Goal: Task Accomplishment & Management: Complete application form

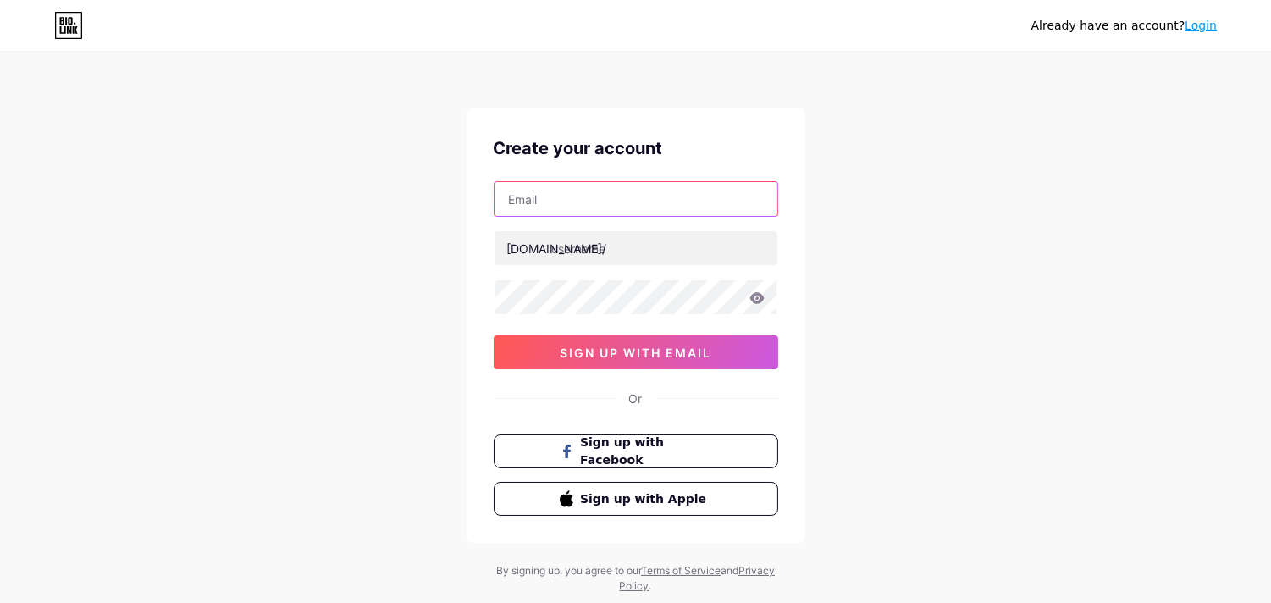
click at [574, 205] on input "text" at bounding box center [636, 199] width 283 height 34
paste input "[EMAIL_ADDRESS][DOMAIN_NAME]"
type input "[EMAIL_ADDRESS][DOMAIN_NAME]"
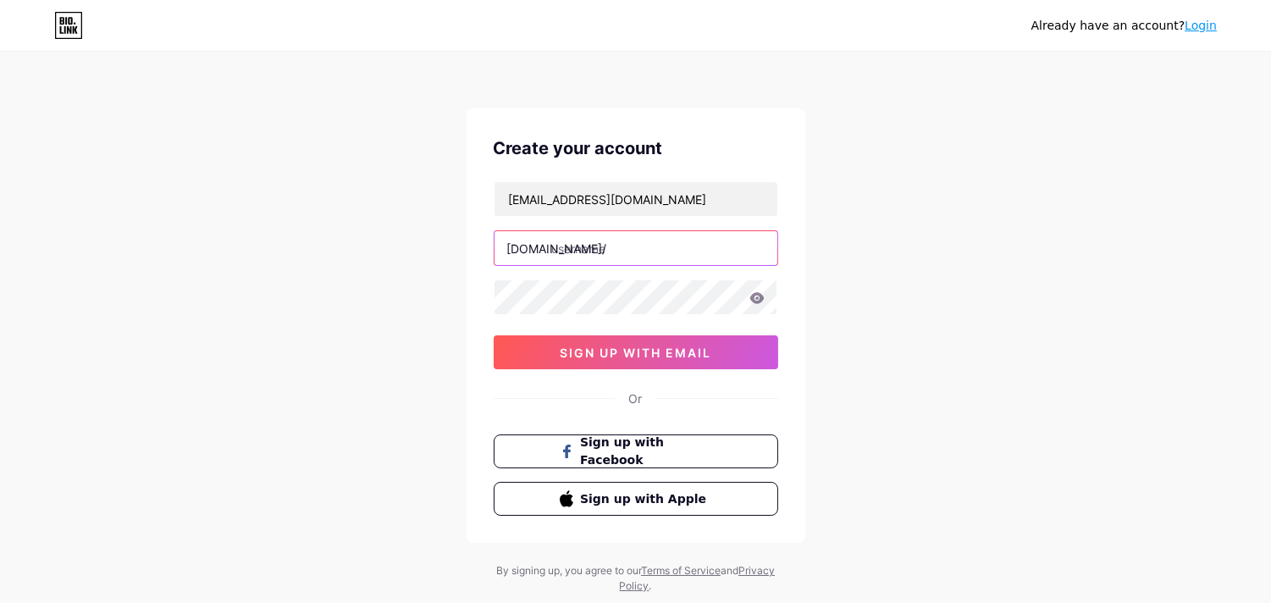
click at [619, 247] on input "text" at bounding box center [636, 248] width 283 height 34
paste input "matchpari999"
type input "matchpari999"
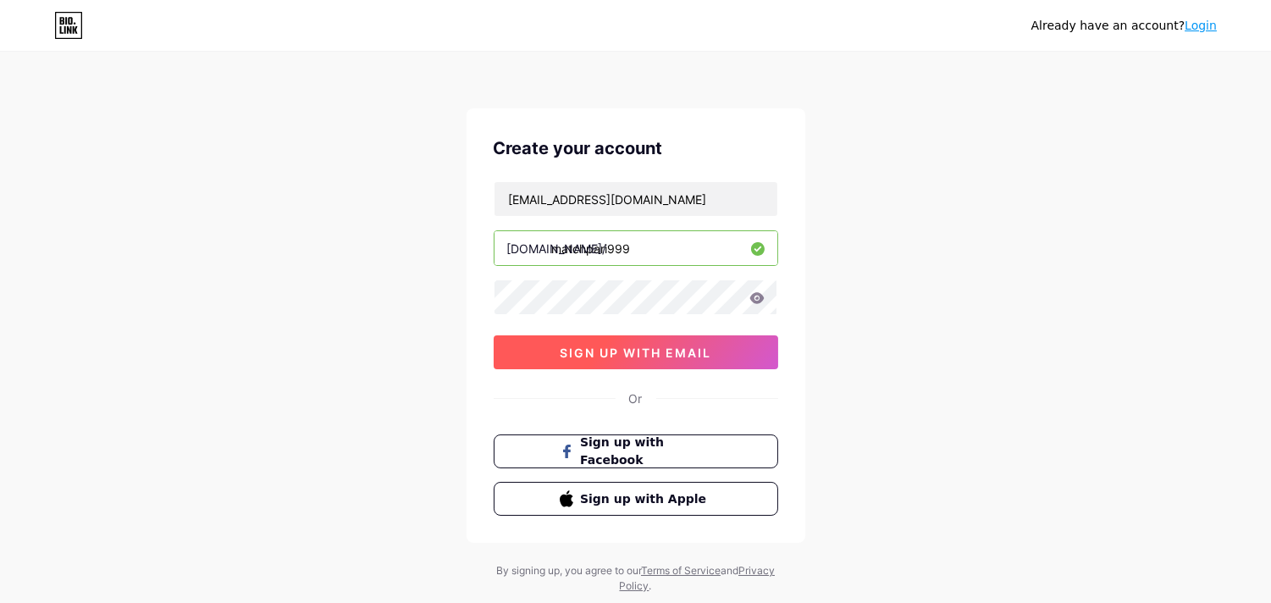
click at [616, 354] on span "sign up with email" at bounding box center [636, 352] width 152 height 14
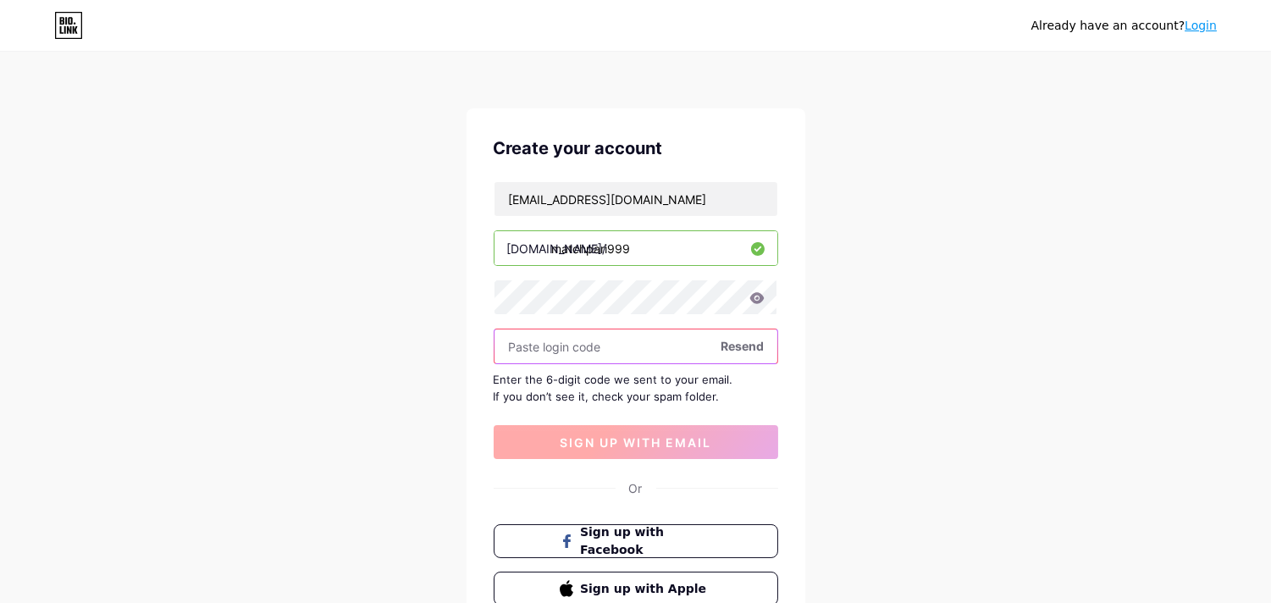
paste input "229879"
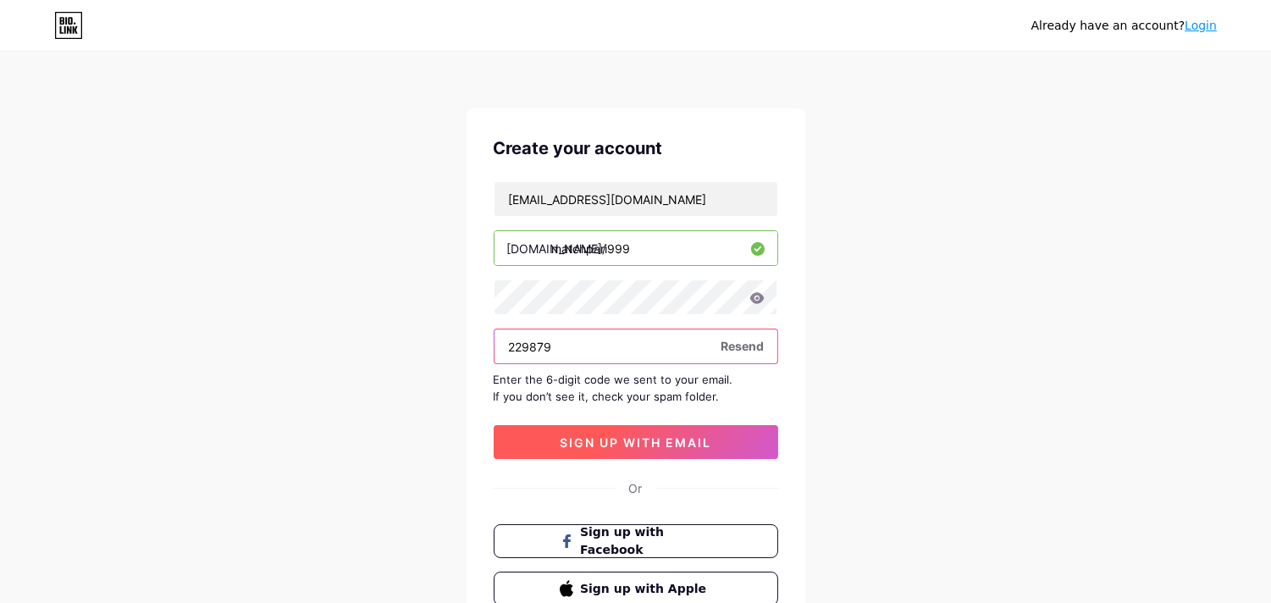
type input "229879"
click at [633, 446] on span "sign up with email" at bounding box center [636, 442] width 152 height 14
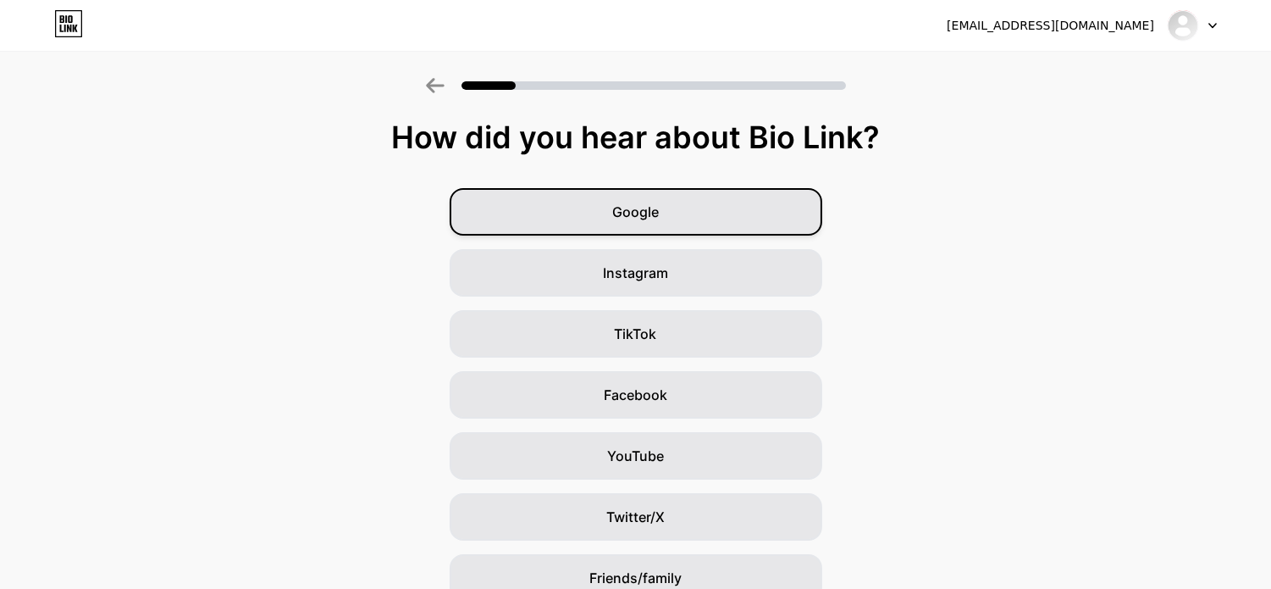
click at [655, 209] on span "Google" at bounding box center [635, 212] width 47 height 20
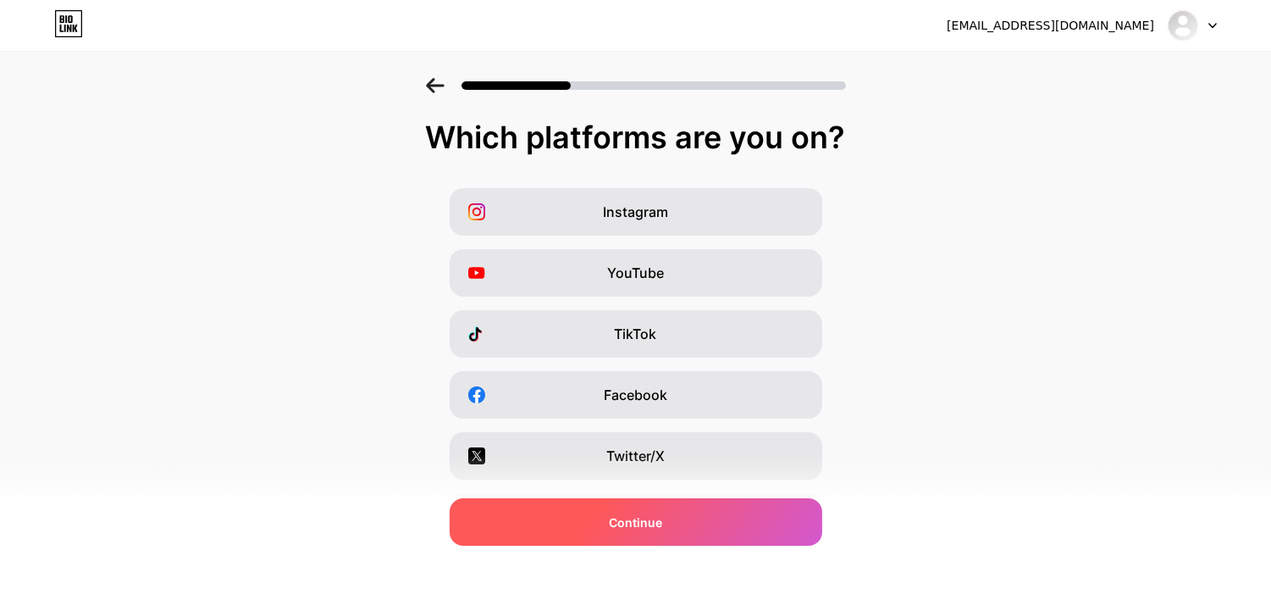
click at [638, 521] on span "Continue" at bounding box center [635, 522] width 53 height 18
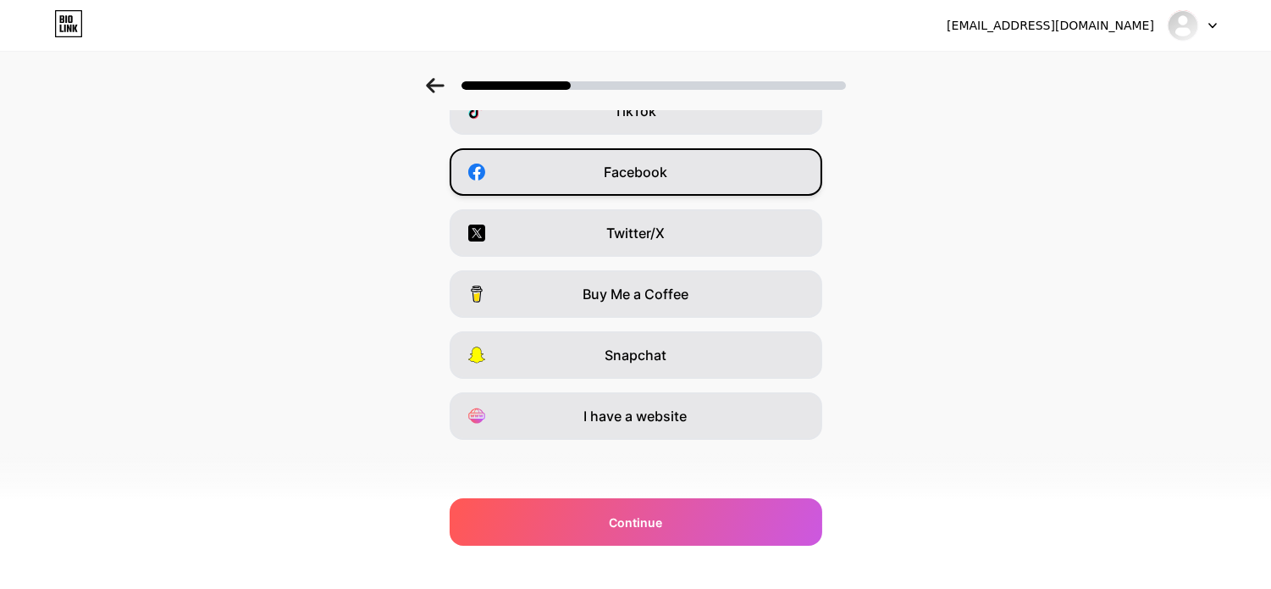
scroll to position [225, 0]
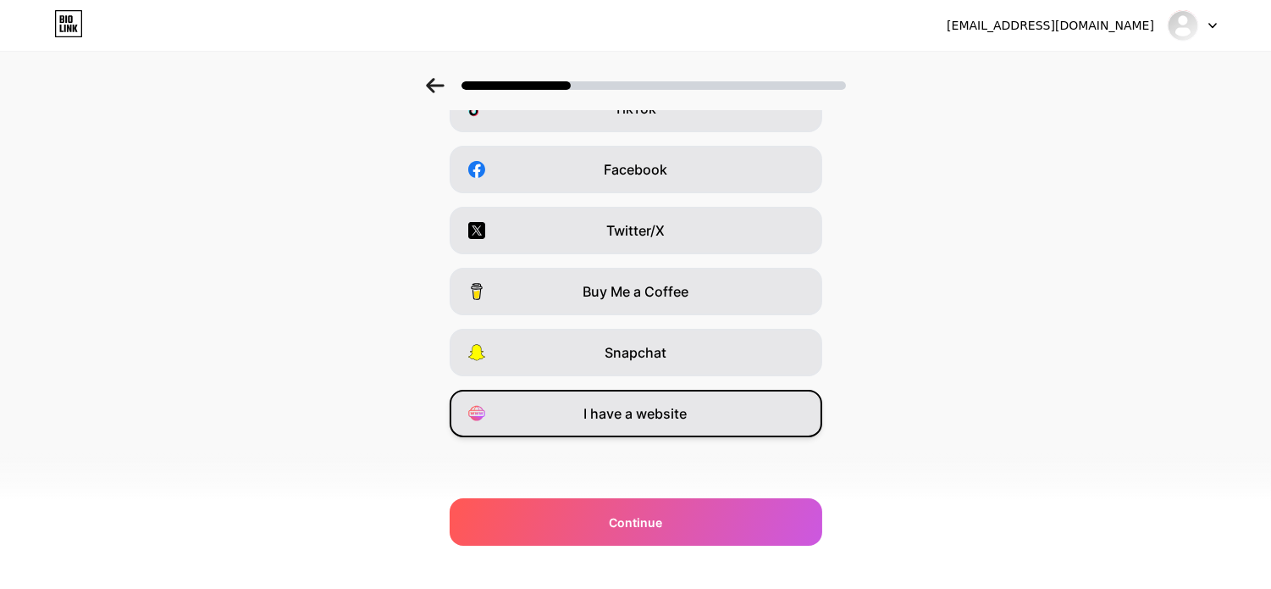
click at [650, 412] on span "I have a website" at bounding box center [635, 413] width 103 height 20
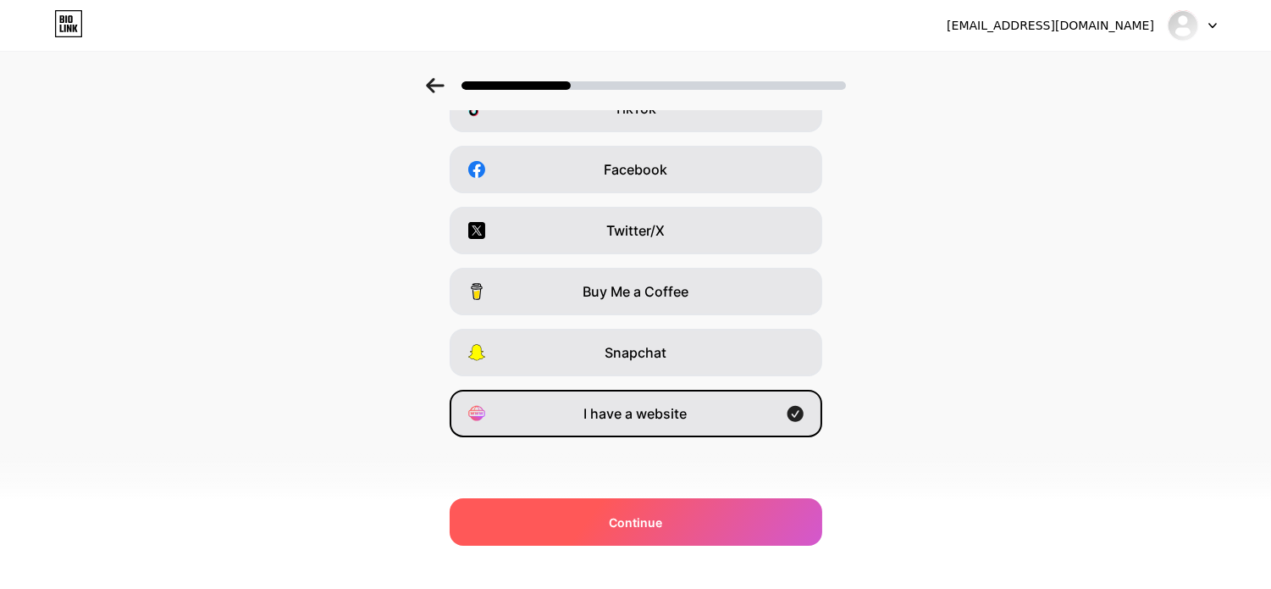
click at [655, 515] on span "Continue" at bounding box center [635, 522] width 53 height 18
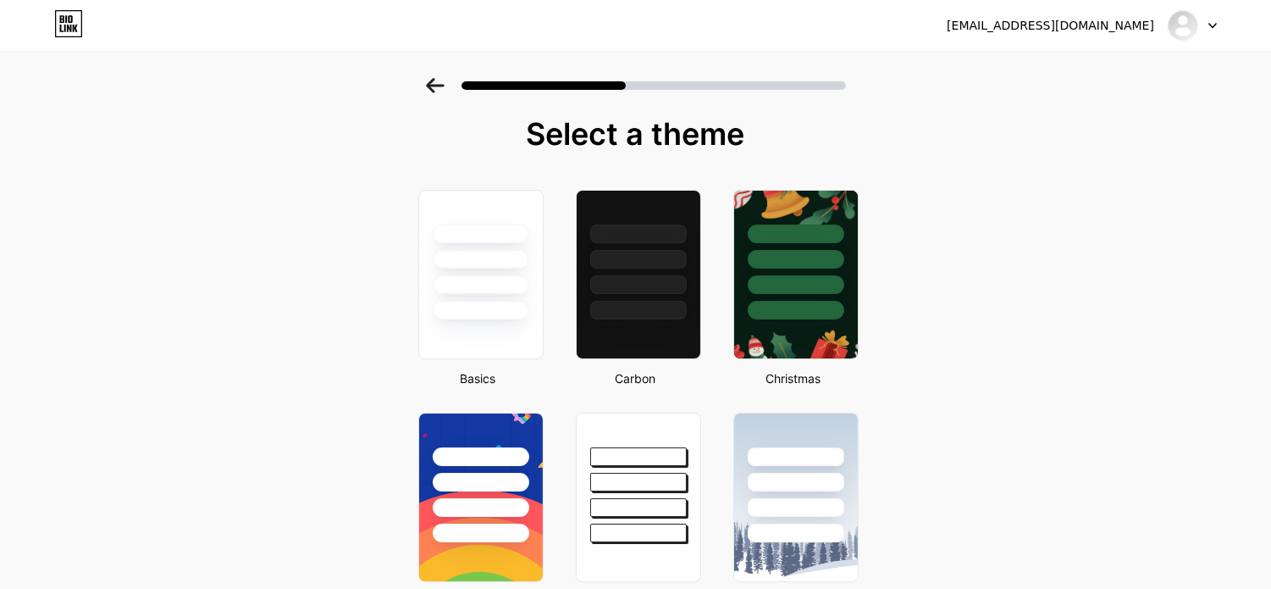
scroll to position [0, 0]
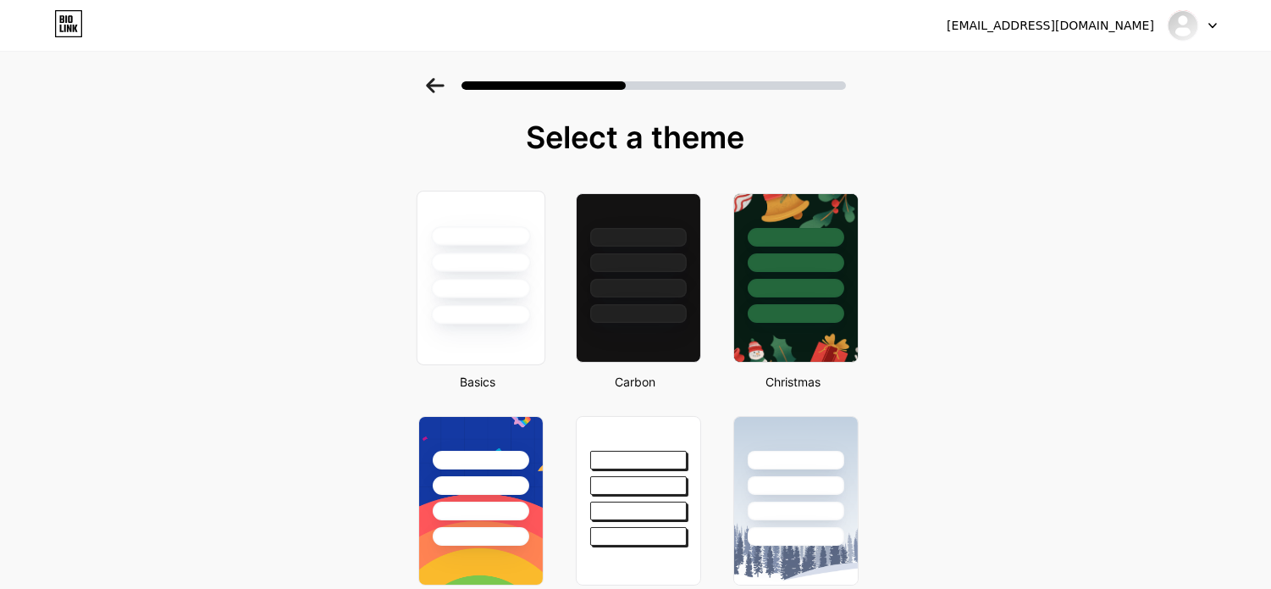
click at [481, 263] on div at bounding box center [480, 261] width 99 height 19
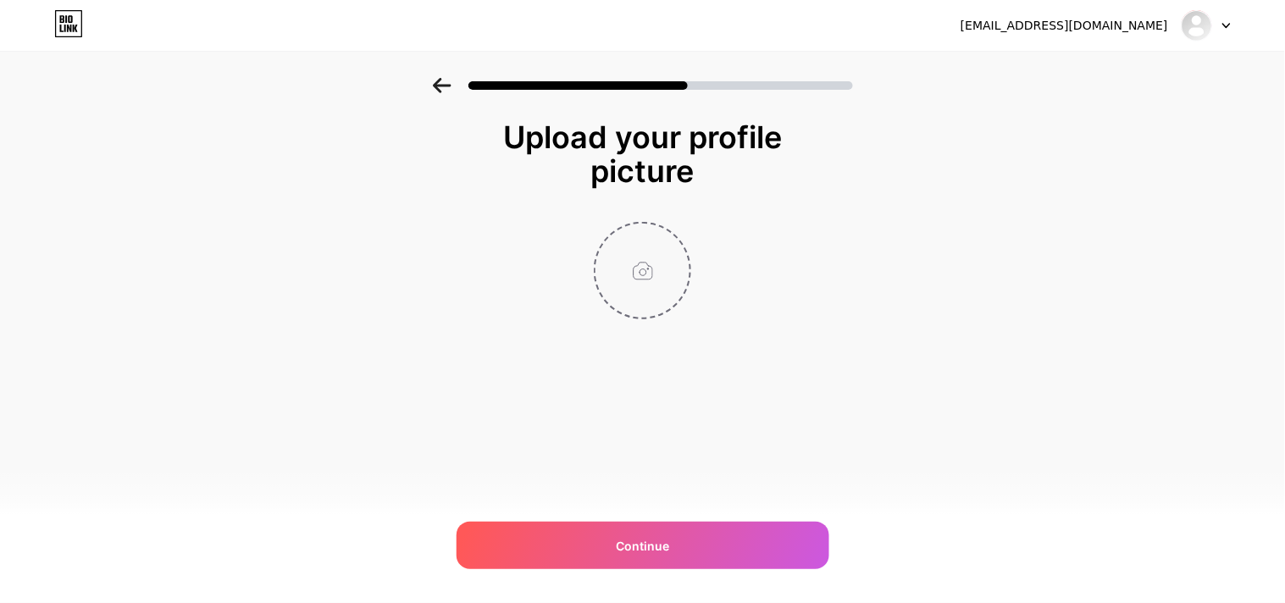
click at [648, 275] on input "file" at bounding box center [642, 271] width 94 height 94
type input "C:\fakepath\matchpari99.JPG"
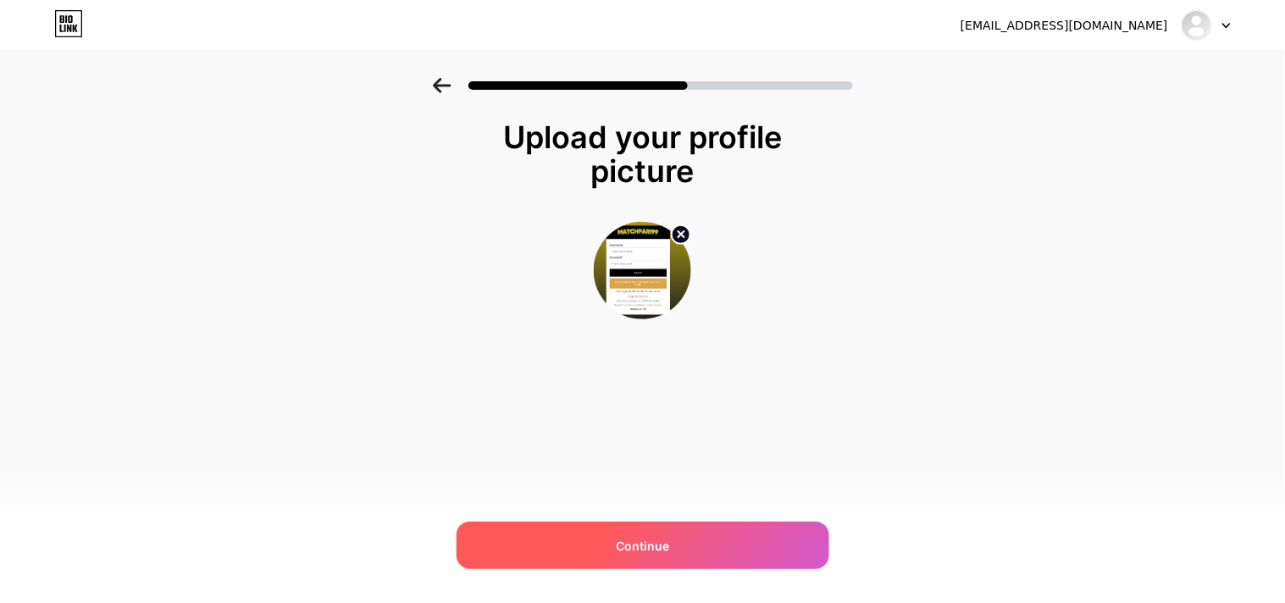
click at [667, 542] on span "Continue" at bounding box center [642, 546] width 53 height 18
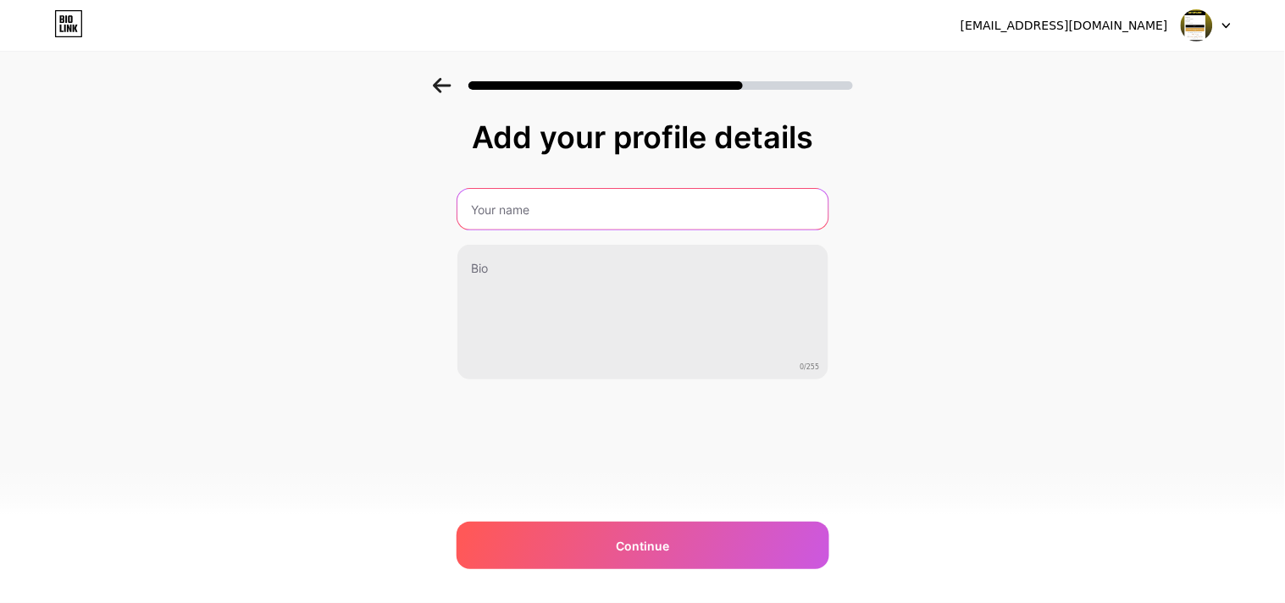
click at [545, 216] on input "text" at bounding box center [642, 209] width 371 height 41
click at [571, 209] on input "text" at bounding box center [642, 209] width 374 height 41
type input "Matchpari99"
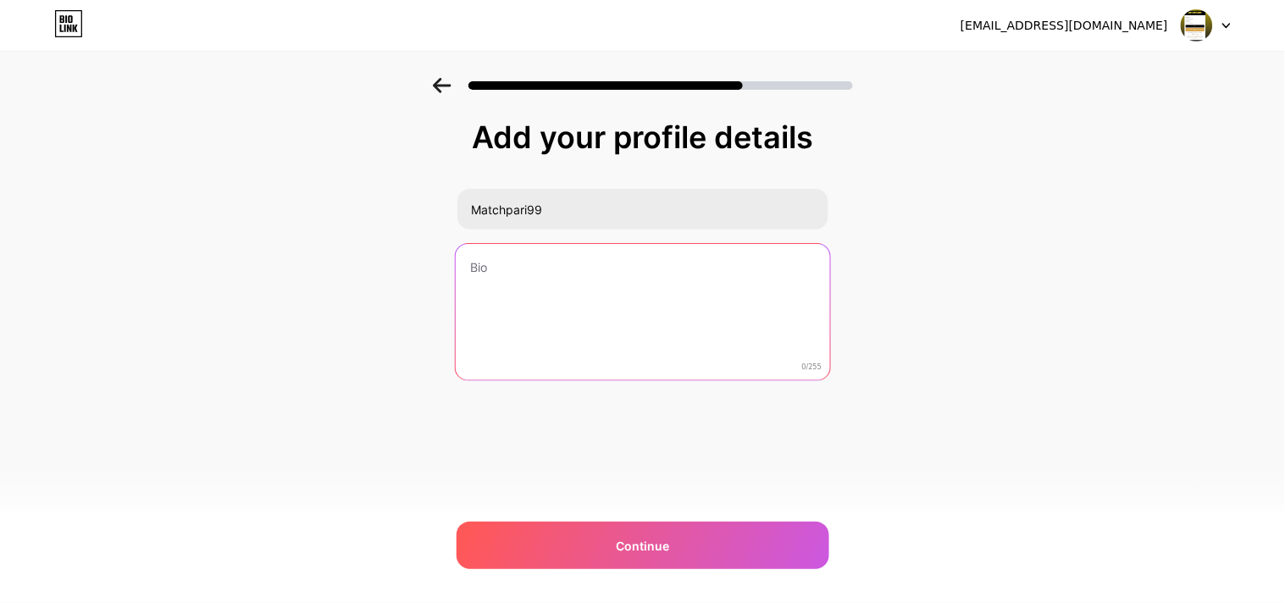
paste textarea "Your cricket skills can now earn you real money. All you need is an online cric…"
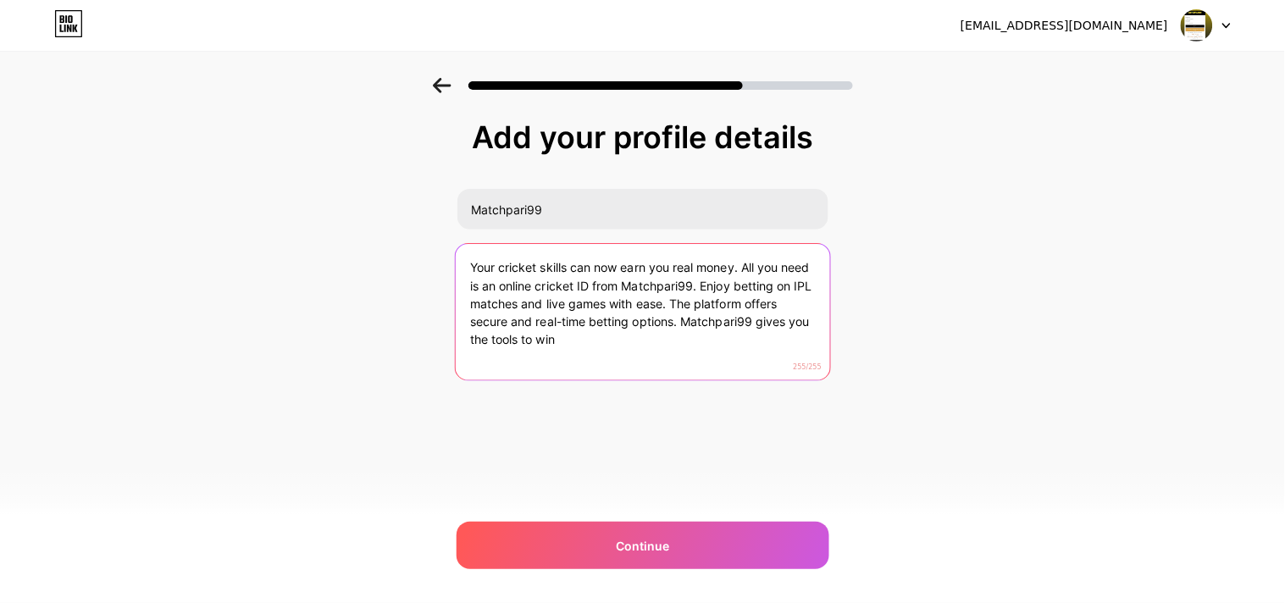
click at [752, 319] on textarea "Your cricket skills can now earn you real money. All you need is an online cric…" at bounding box center [642, 313] width 374 height 138
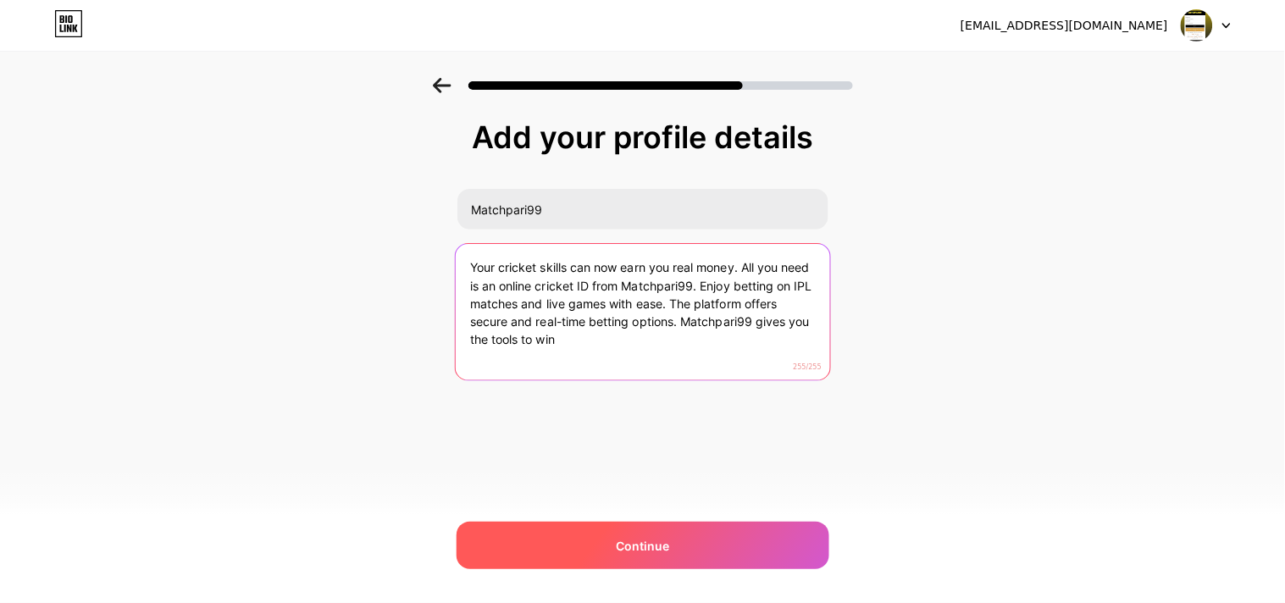
type textarea "Your cricket skills can now earn you real money. All you need is an online cric…"
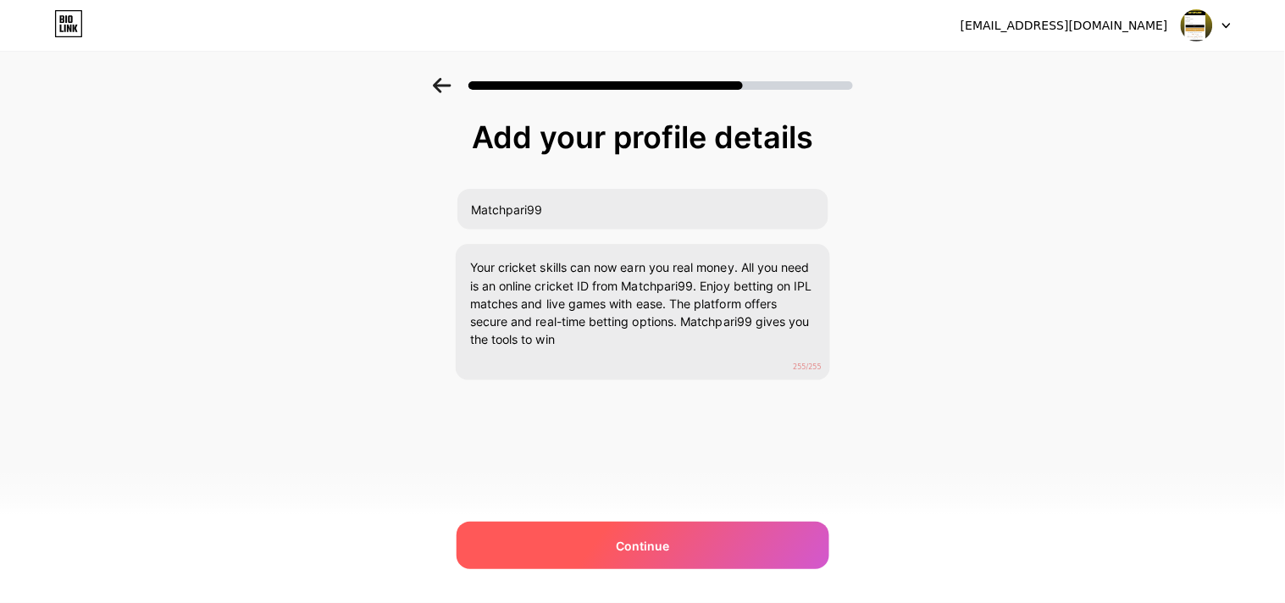
click at [721, 531] on div "Continue" at bounding box center [642, 545] width 373 height 47
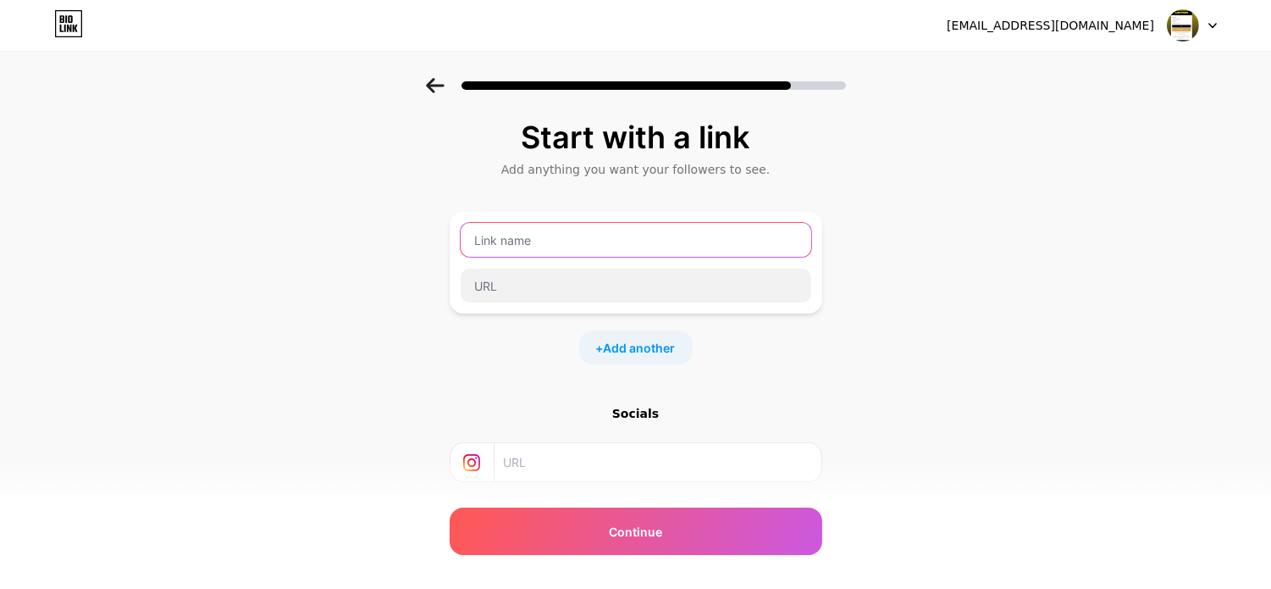
click at [580, 244] on input "text" at bounding box center [636, 240] width 351 height 34
paste input "matchpari999"
type input "matchpari99"
click at [641, 341] on span "Add another" at bounding box center [640, 348] width 72 height 18
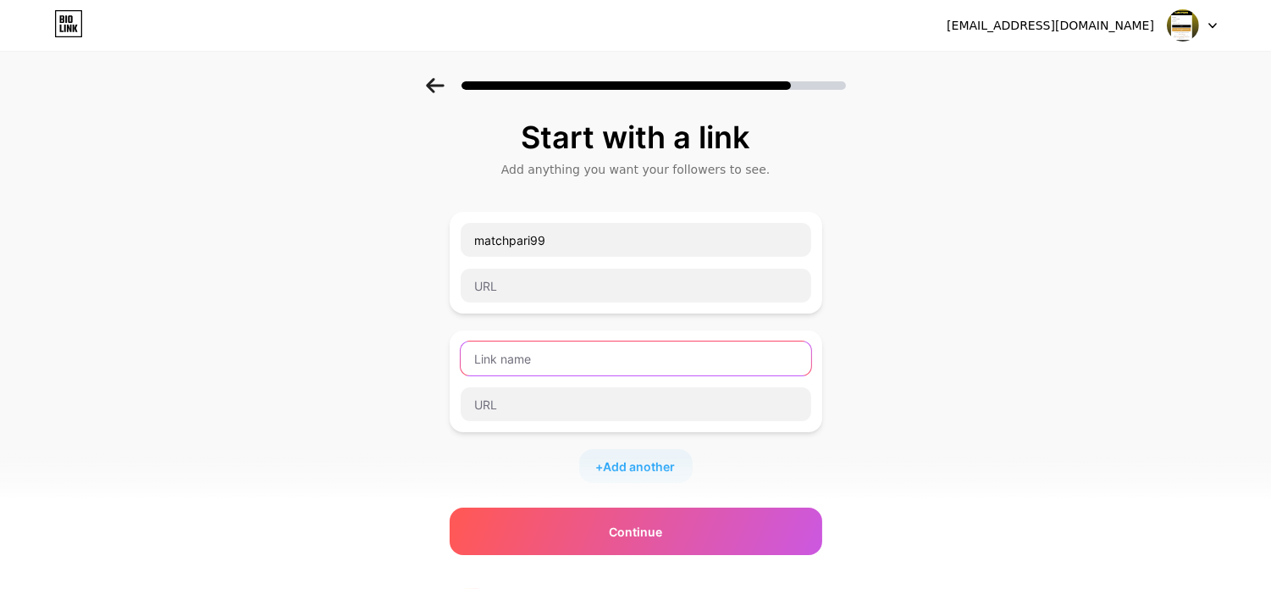
click at [603, 369] on input "text" at bounding box center [636, 358] width 351 height 34
paste input "matchpari999"
type input "matchpari9999"
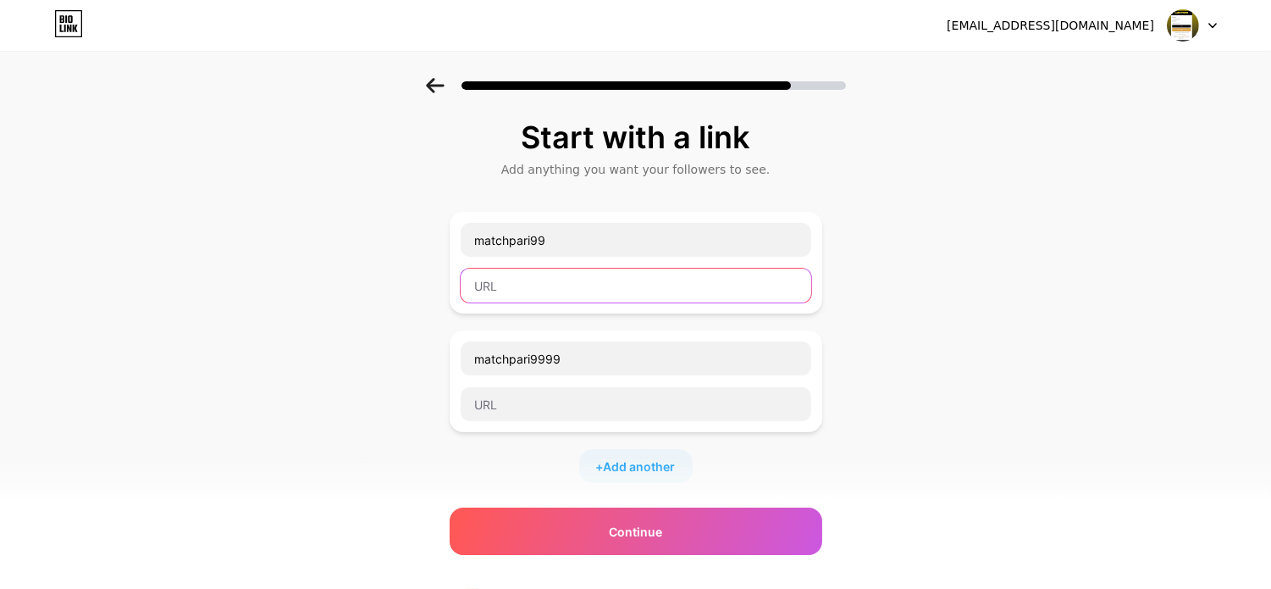
click at [605, 290] on input "text" at bounding box center [636, 285] width 351 height 34
paste input "[URL][DOMAIN_NAME]"
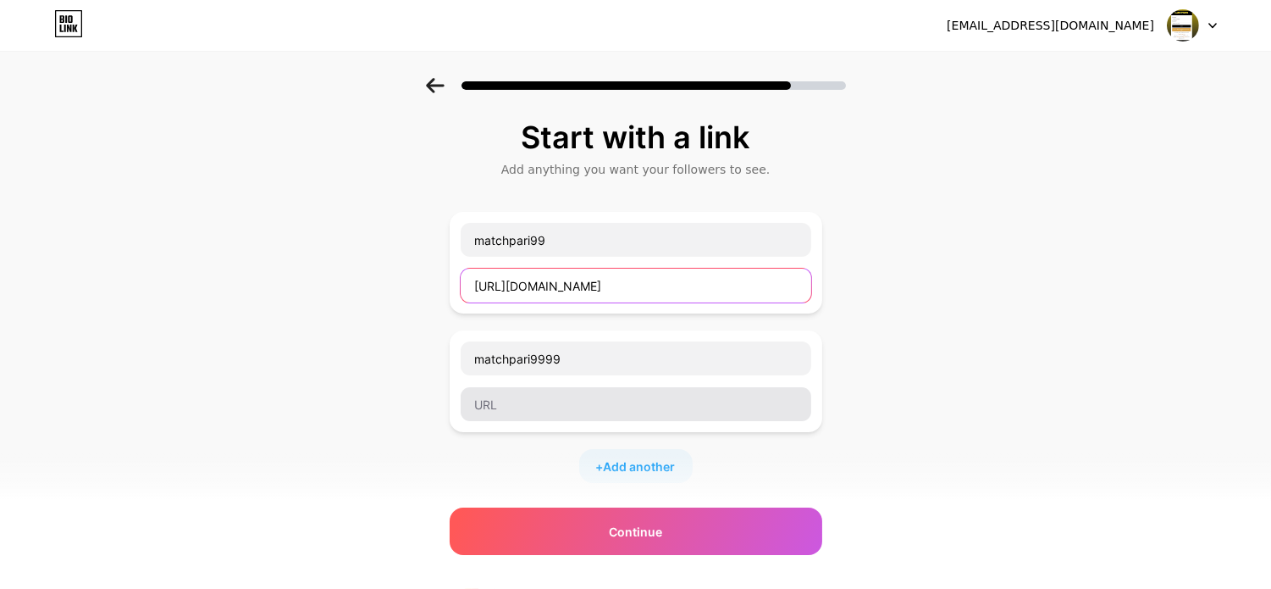
type input "[URL][DOMAIN_NAME]"
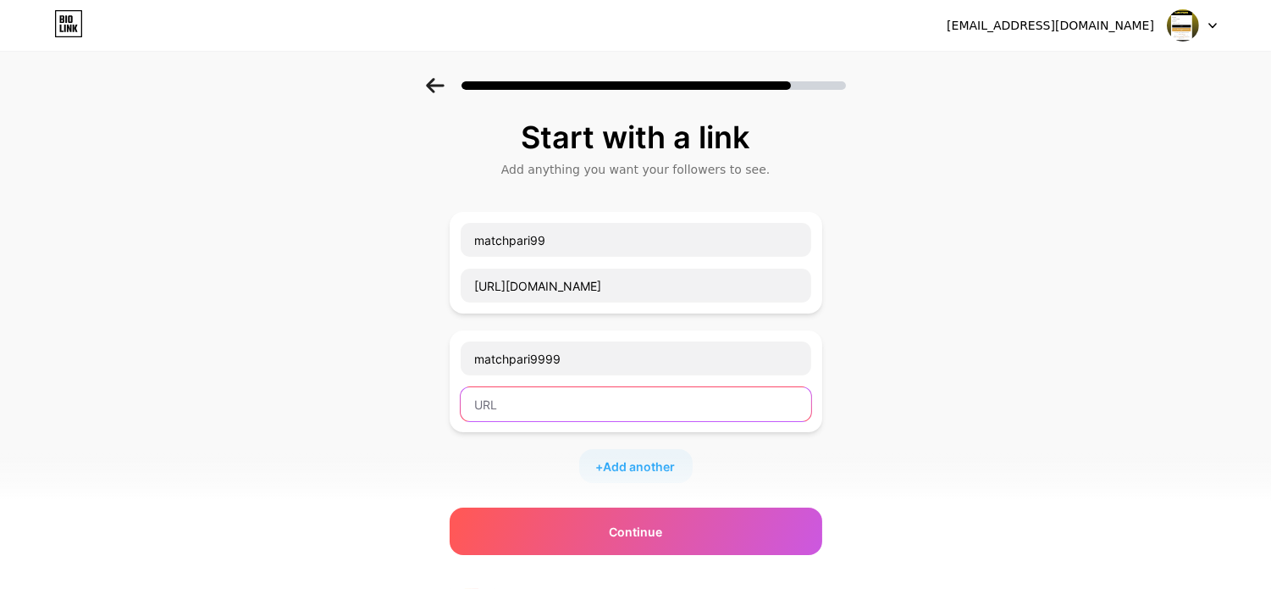
click at [574, 395] on input "text" at bounding box center [636, 404] width 351 height 34
paste input "[URL][DOMAIN_NAME]"
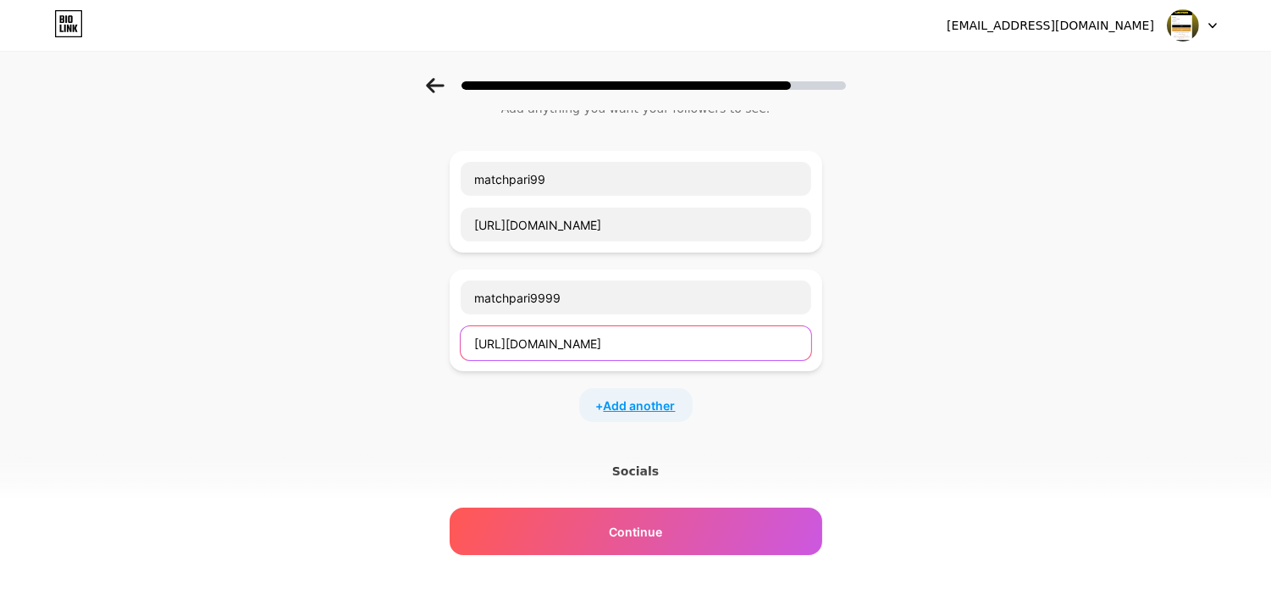
scroll to position [94, 0]
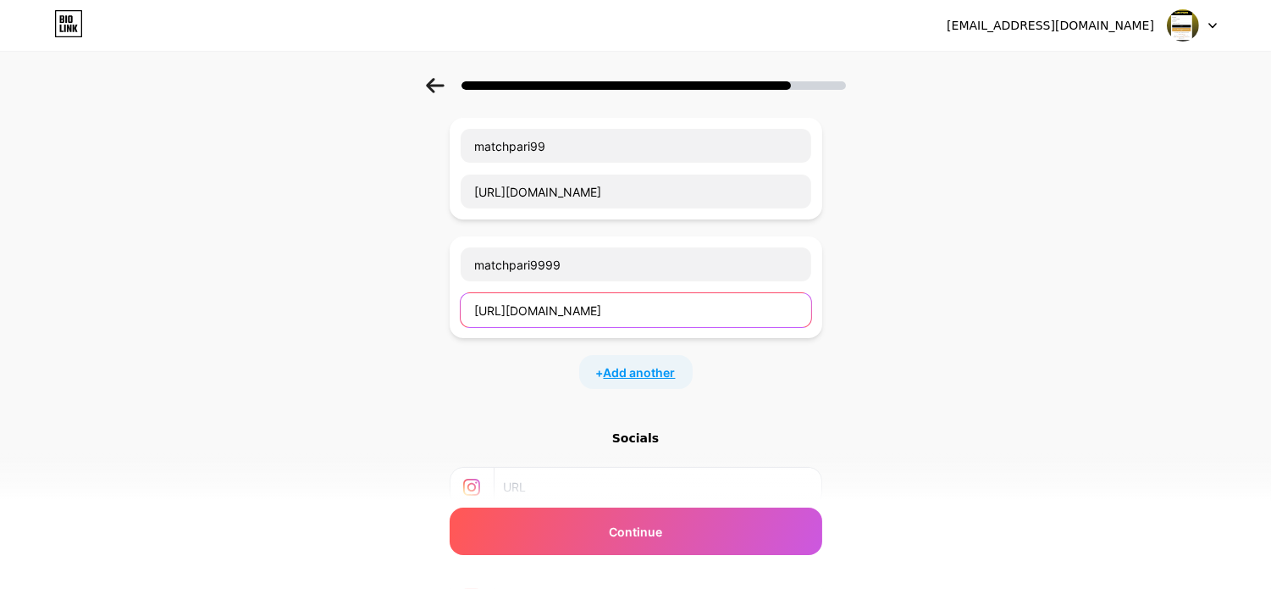
type input "[URL][DOMAIN_NAME]"
click at [649, 373] on span "Add another" at bounding box center [640, 372] width 72 height 18
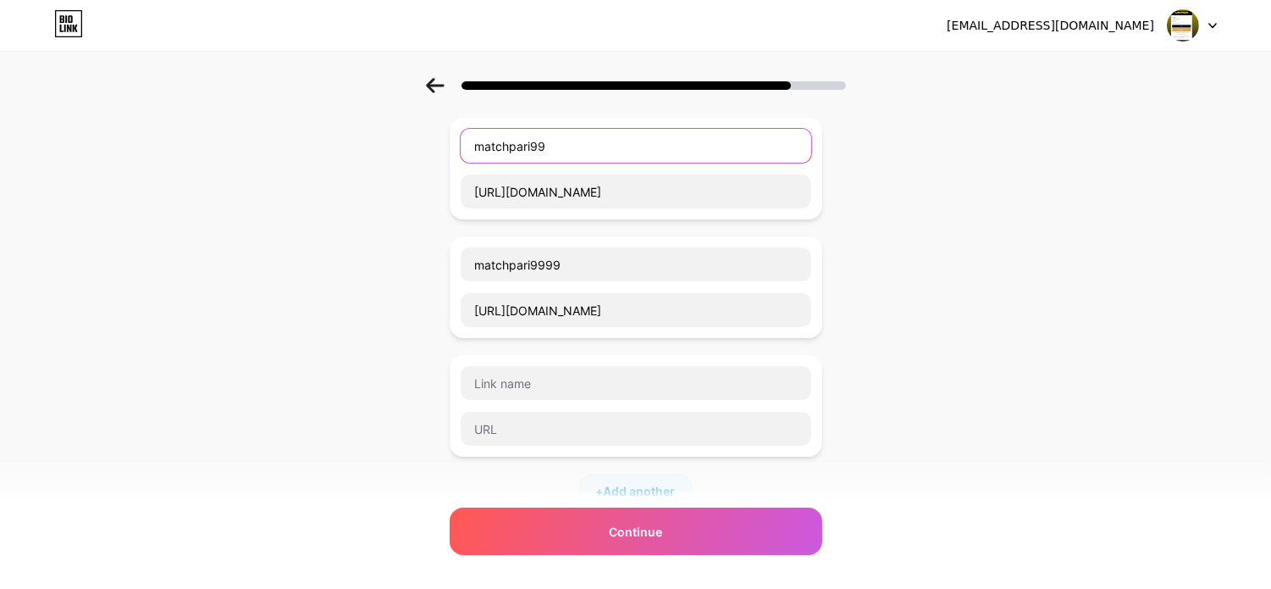
click at [522, 147] on input "matchpari99" at bounding box center [636, 146] width 351 height 34
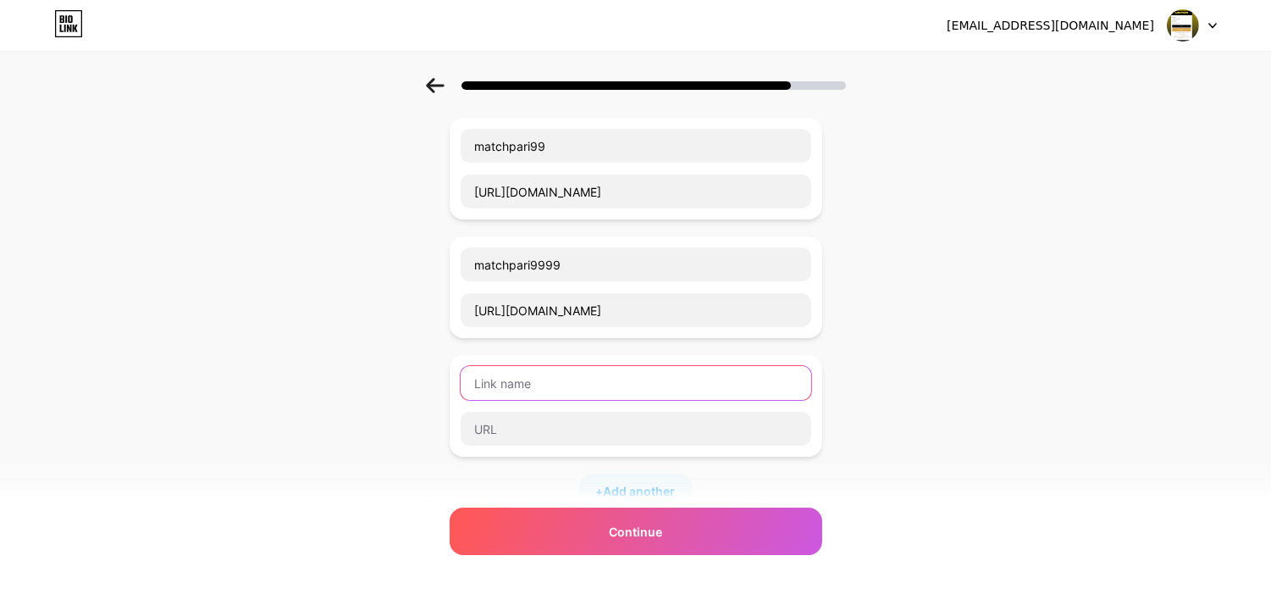
click at [556, 390] on input "text" at bounding box center [636, 383] width 351 height 34
paste input "matchpari99"
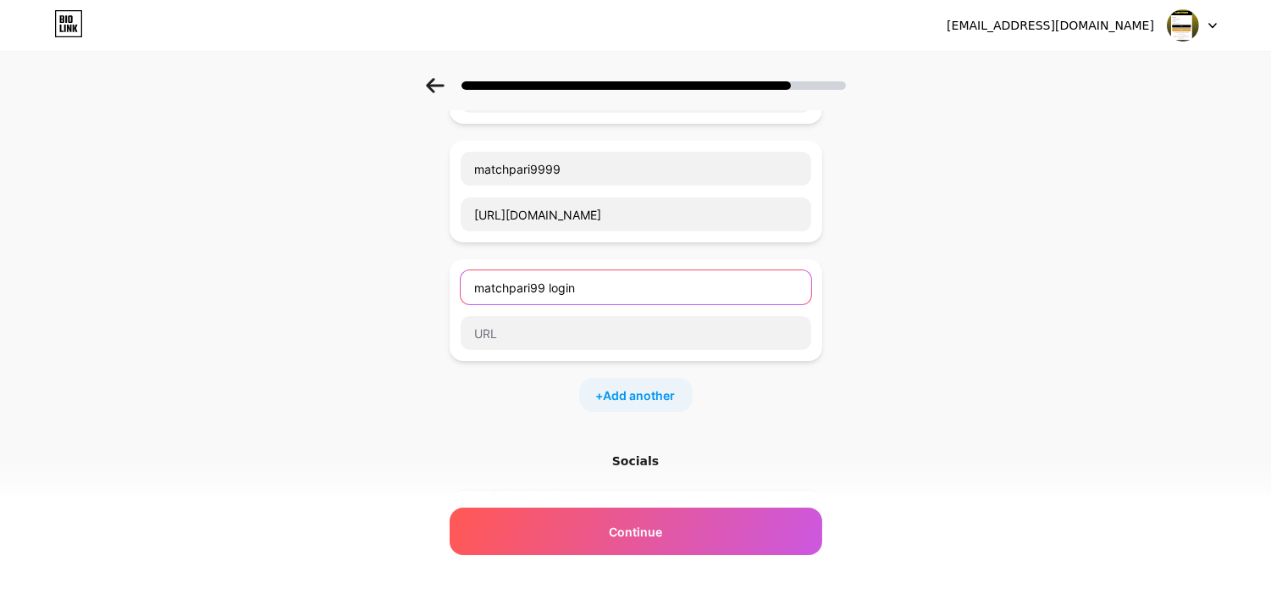
scroll to position [282, 0]
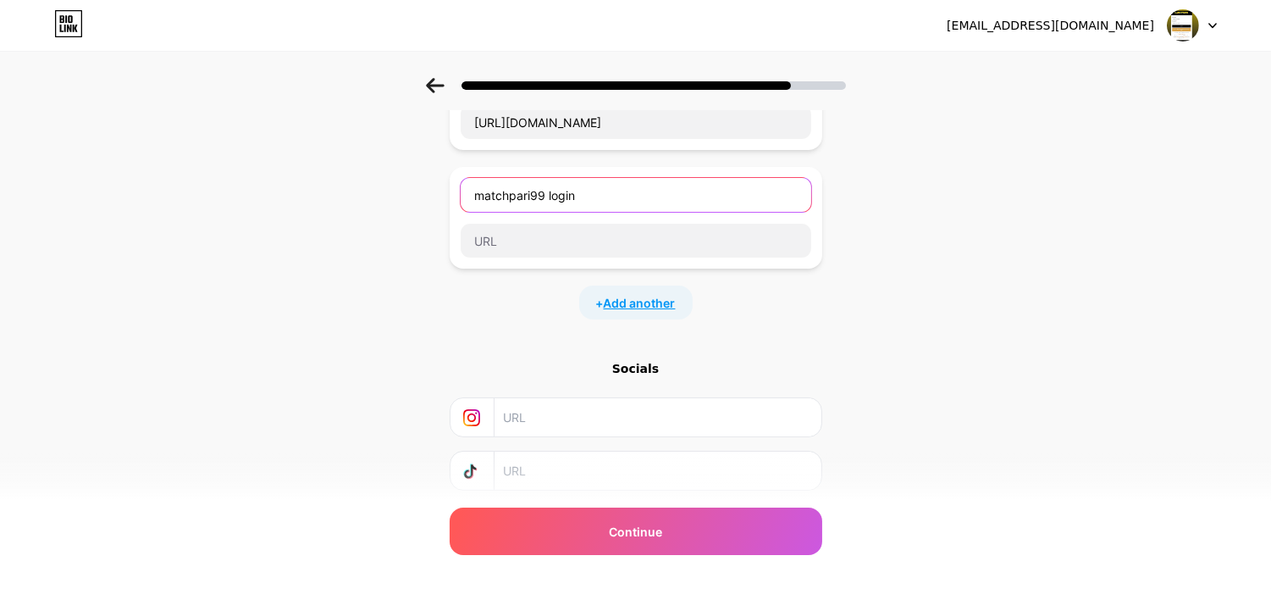
type input "matchpari99 login"
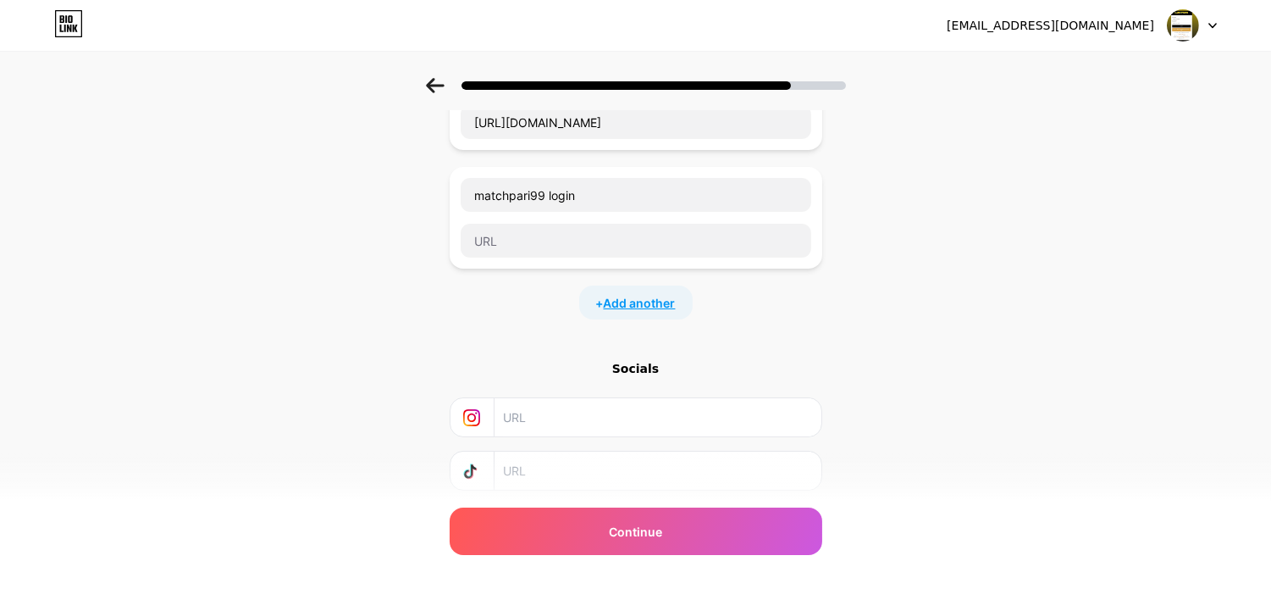
click at [646, 301] on span "Add another" at bounding box center [640, 303] width 72 height 18
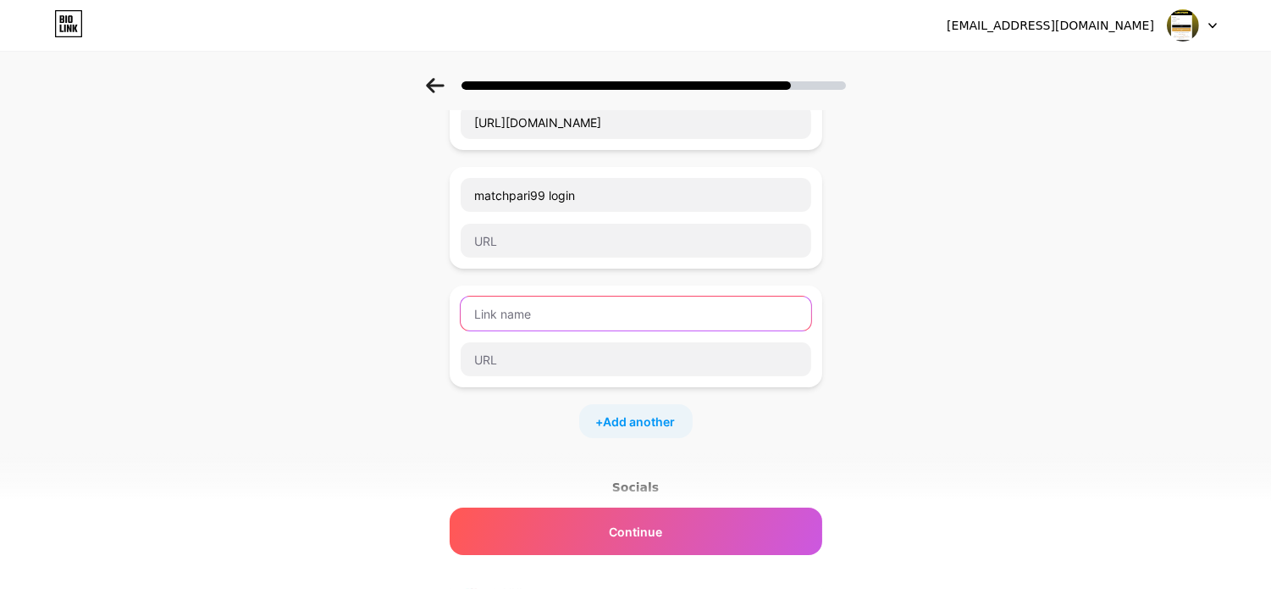
click at [578, 316] on input "text" at bounding box center [636, 313] width 351 height 34
paste input "matchpari99"
type input "matchpari99 com"
click at [631, 430] on div "+ Add another" at bounding box center [635, 421] width 113 height 34
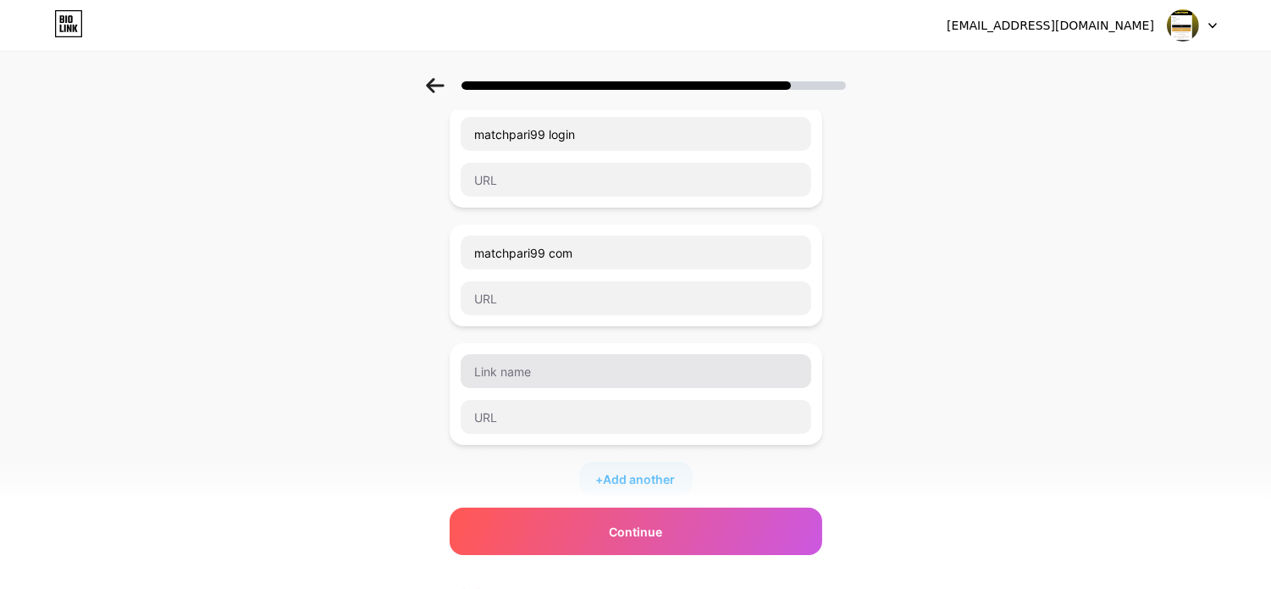
scroll to position [376, 0]
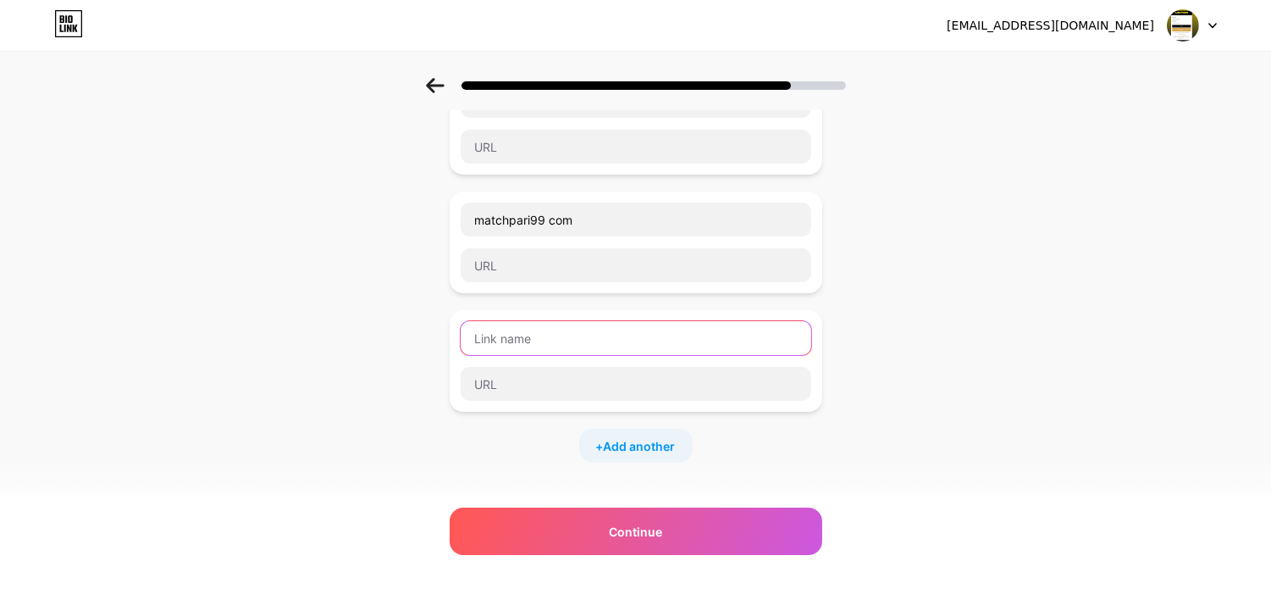
click at [594, 350] on input "text" at bounding box center [636, 338] width 351 height 34
paste input "matchpari99"
click at [538, 336] on input "matchpari99" at bounding box center [636, 338] width 351 height 34
type input "matchpari 99"
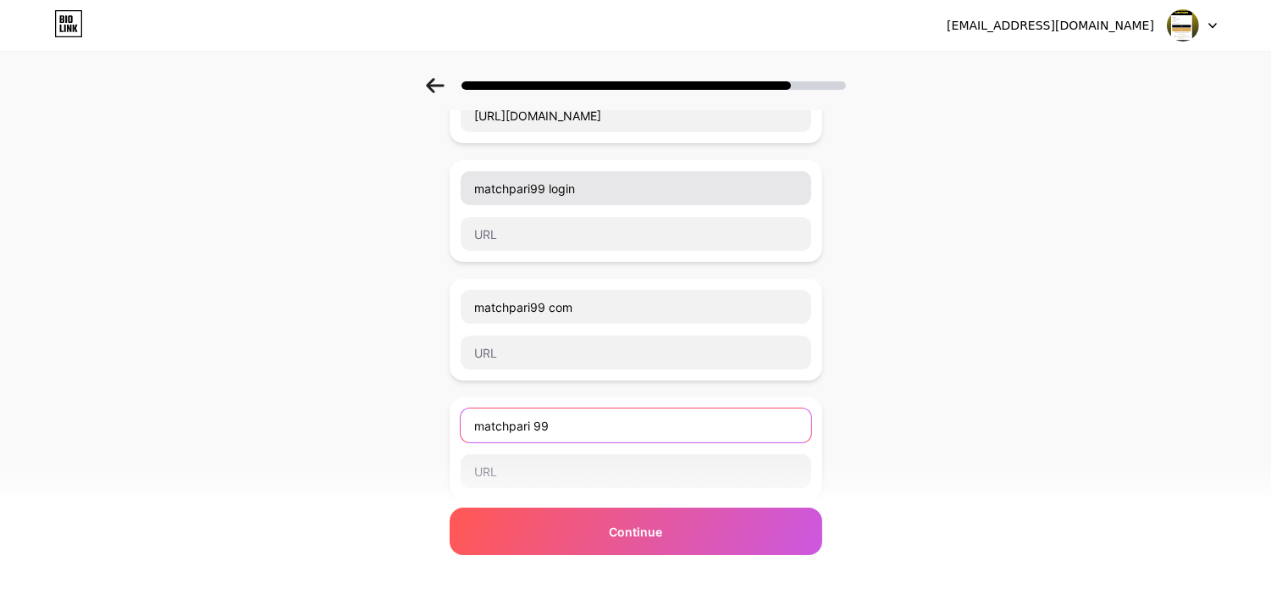
scroll to position [188, 0]
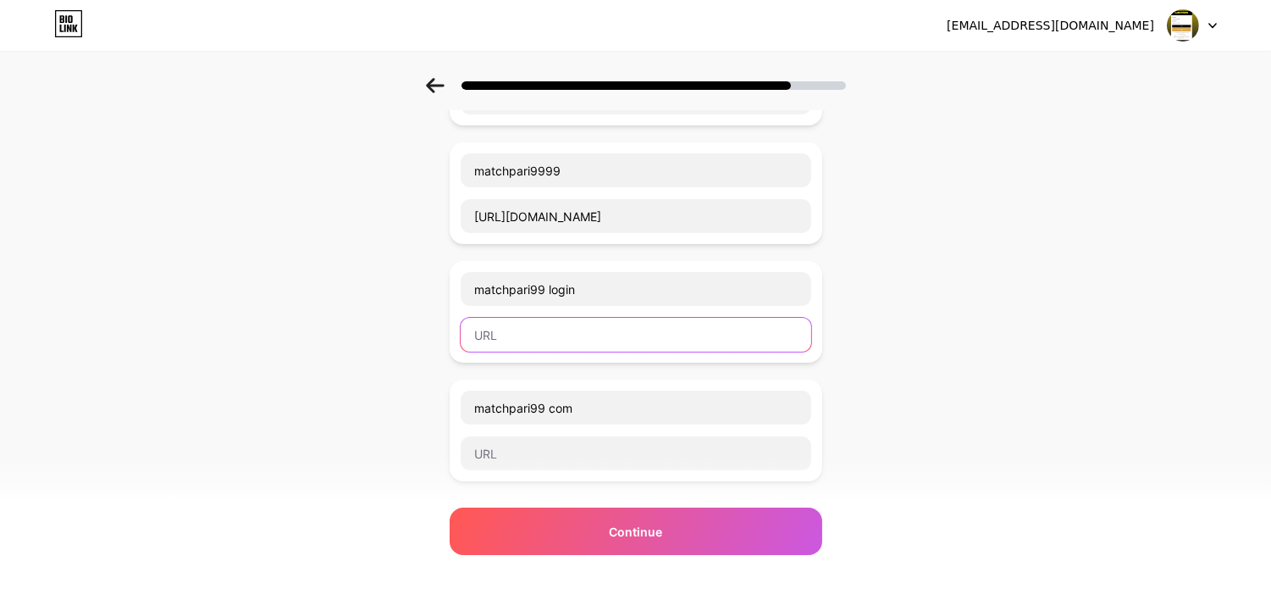
click at [579, 347] on input "text" at bounding box center [636, 335] width 351 height 34
paste input "[URL][DOMAIN_NAME]"
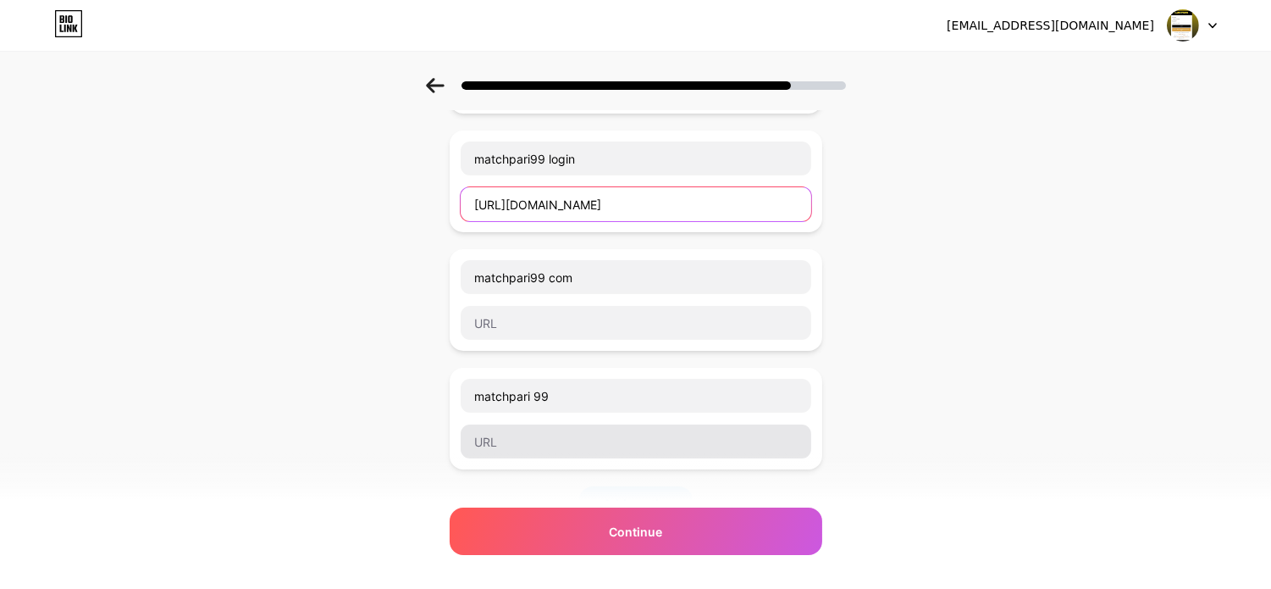
scroll to position [470, 0]
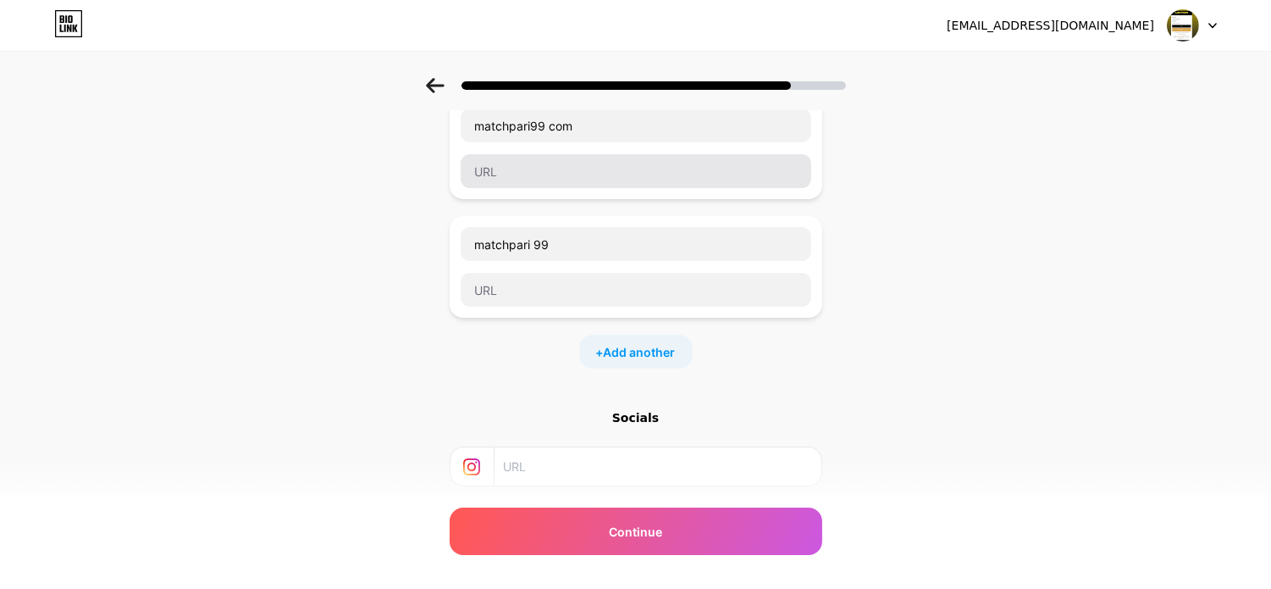
type input "[URL][DOMAIN_NAME]"
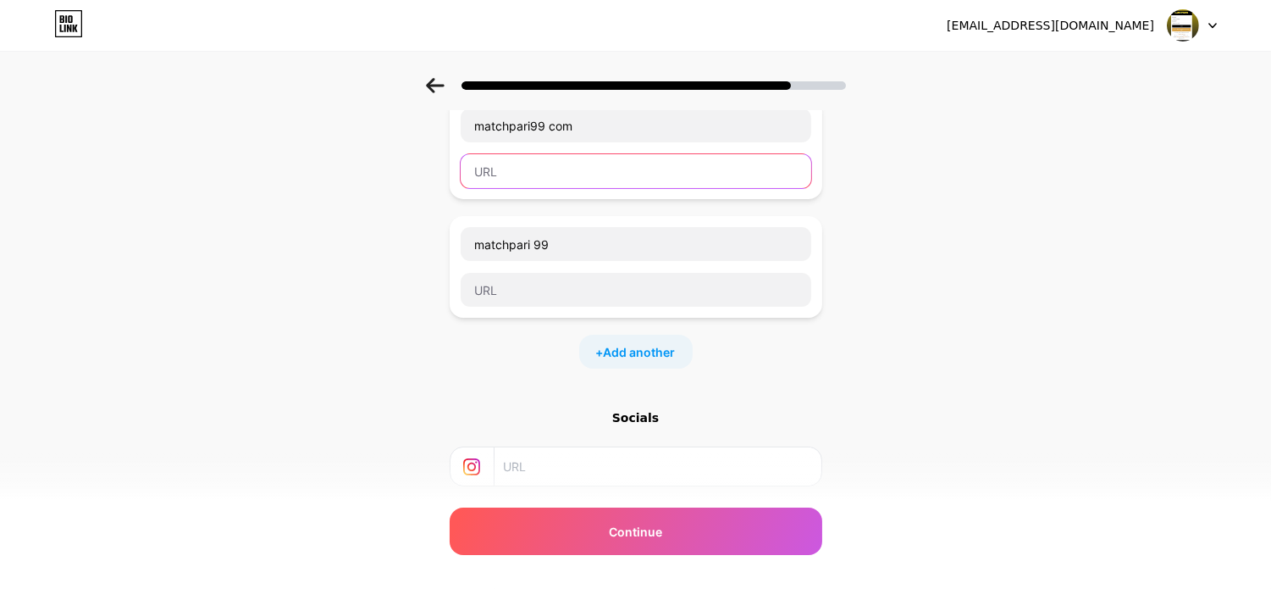
click at [551, 156] on input "text" at bounding box center [636, 171] width 351 height 34
paste input "[URL][DOMAIN_NAME]"
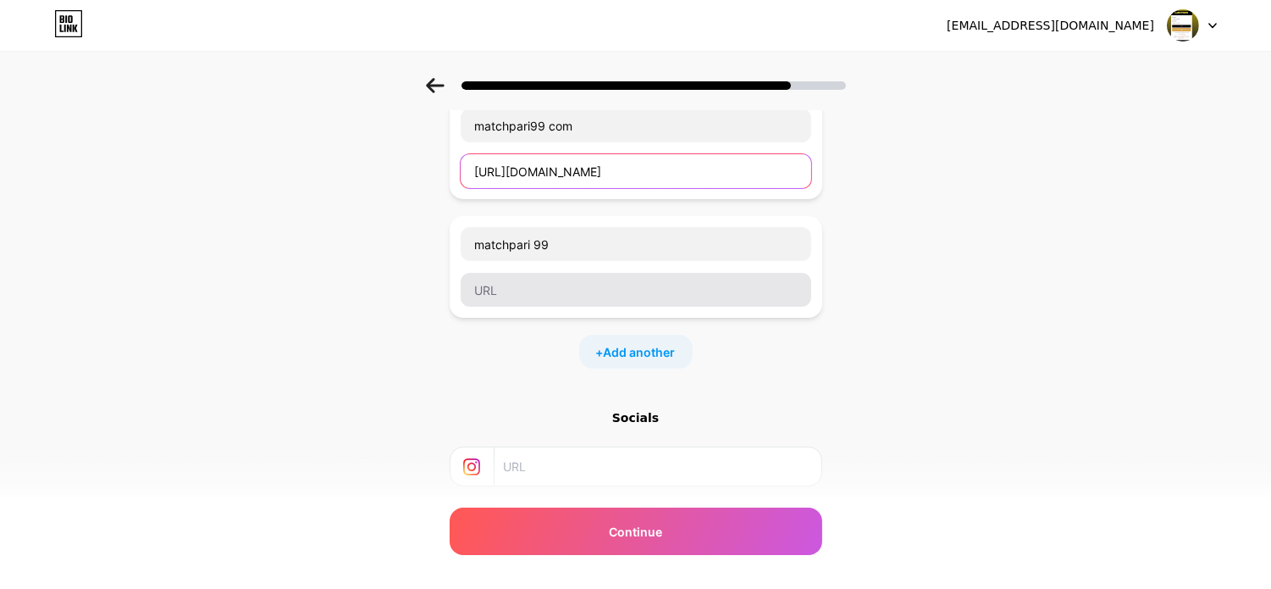
type input "[URL][DOMAIN_NAME]"
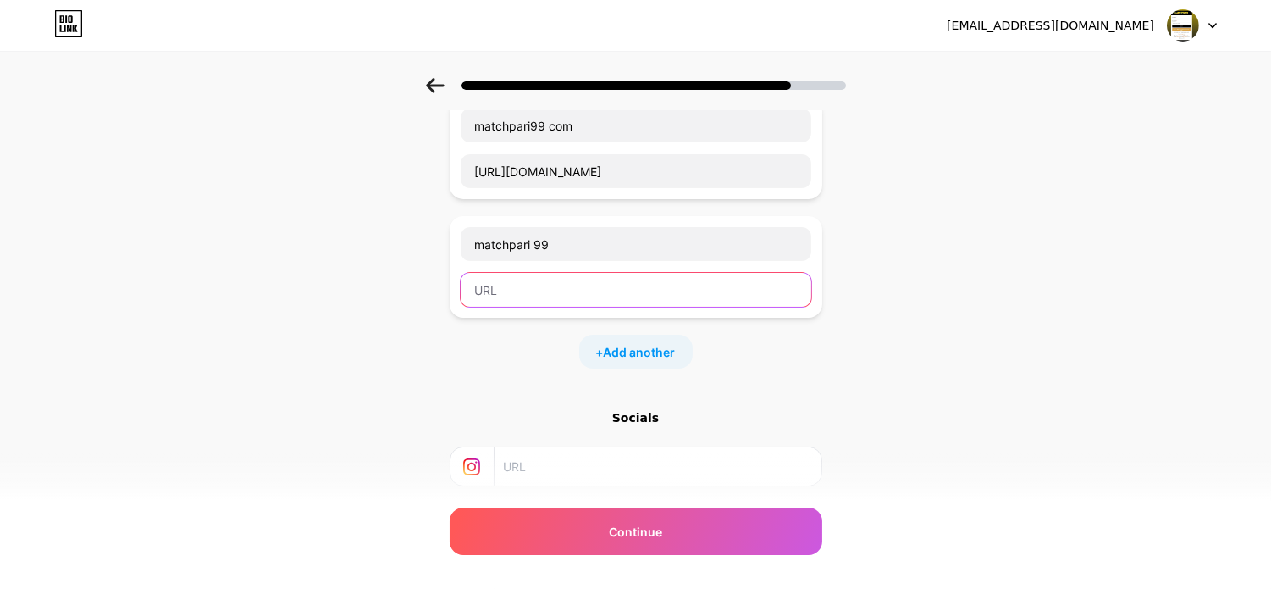
click at [566, 285] on input "text" at bounding box center [636, 290] width 351 height 34
paste input "[URL][DOMAIN_NAME]"
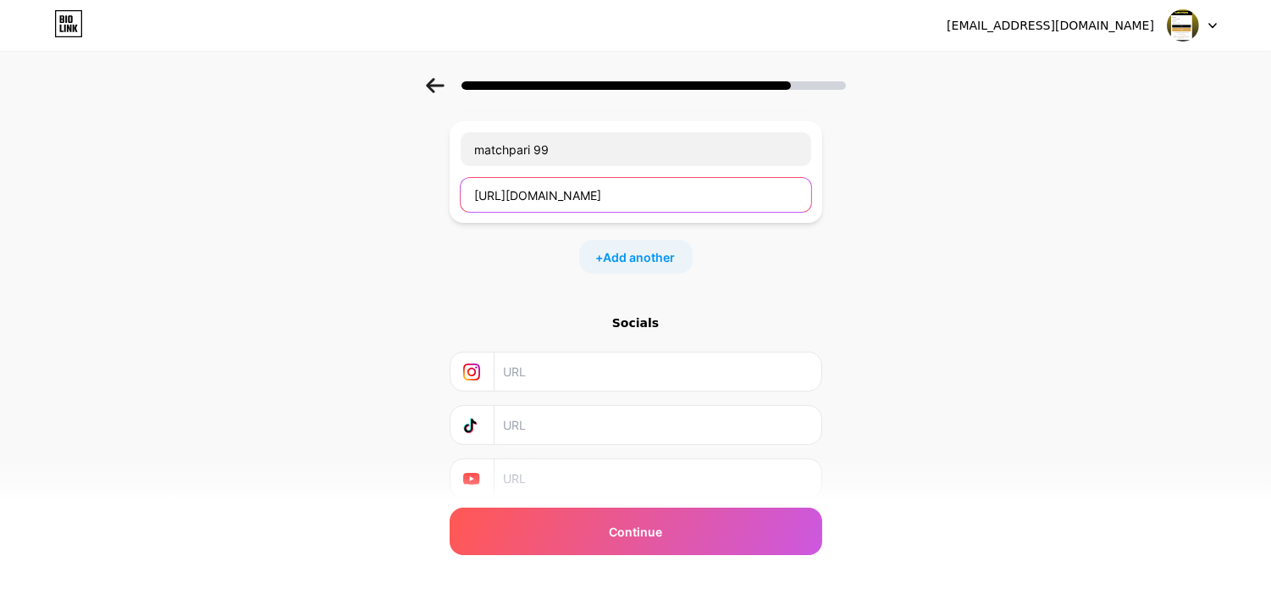
scroll to position [628, 0]
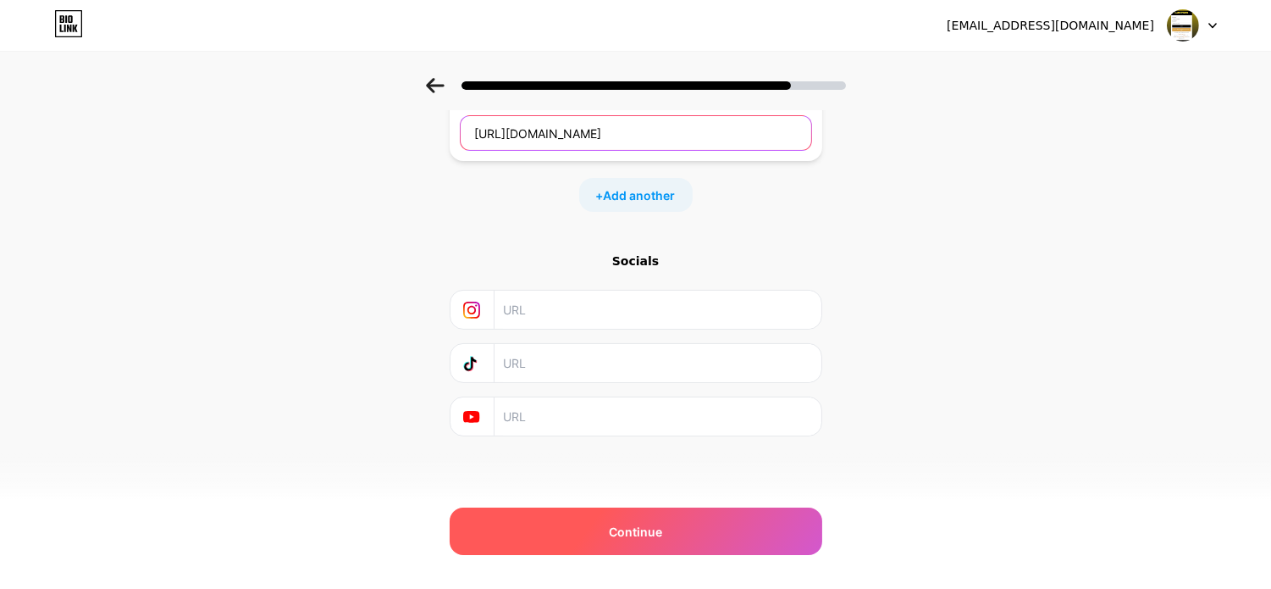
type input "[URL][DOMAIN_NAME]"
click at [652, 527] on span "Continue" at bounding box center [635, 531] width 53 height 18
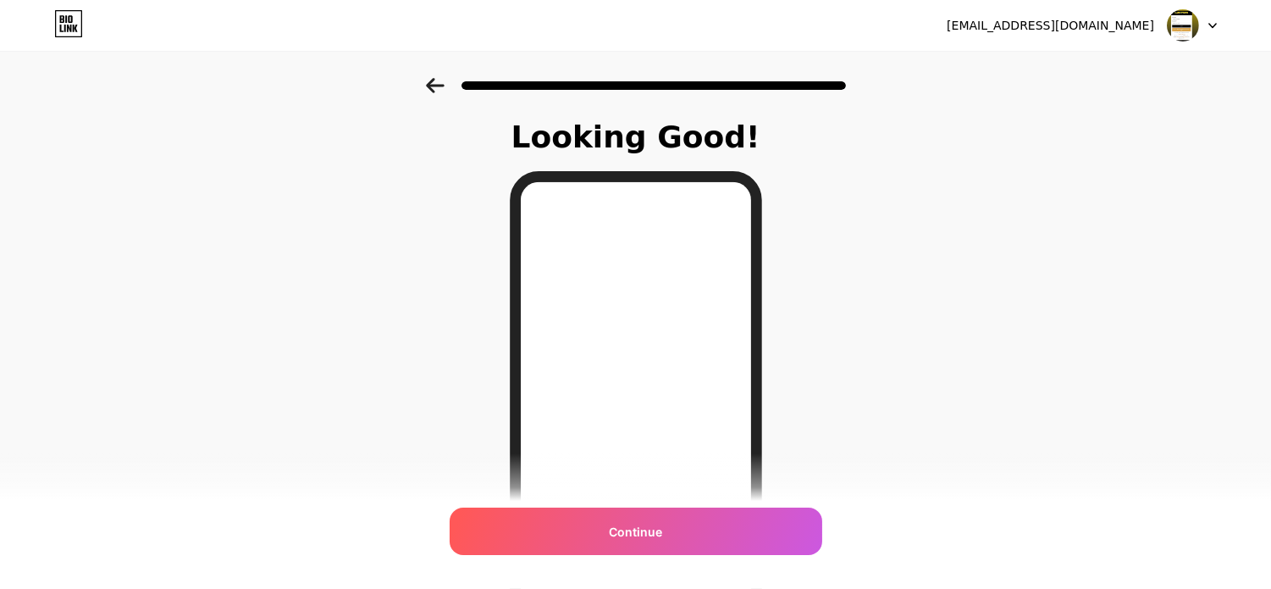
scroll to position [261, 0]
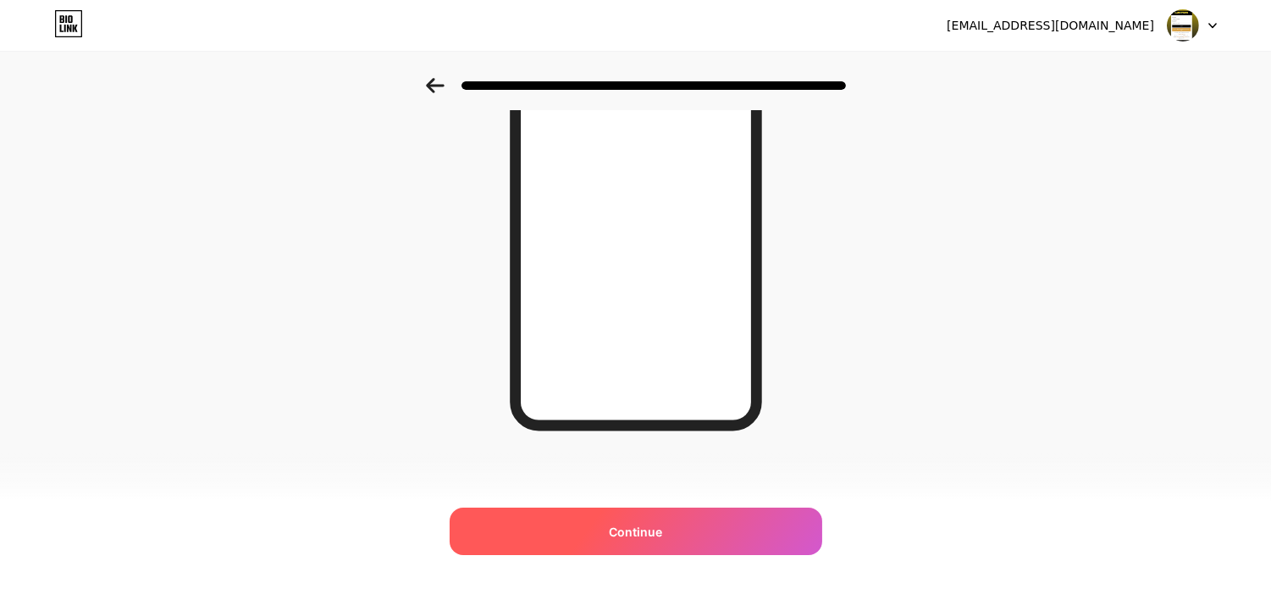
click at [659, 542] on div "Continue" at bounding box center [636, 530] width 373 height 47
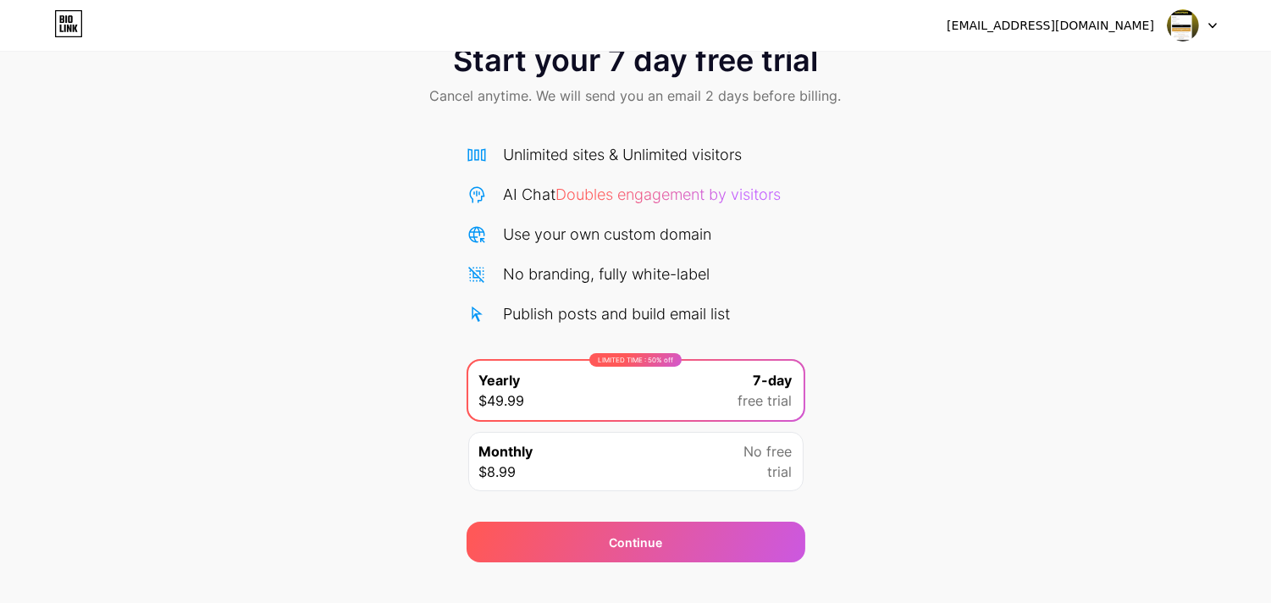
scroll to position [79, 0]
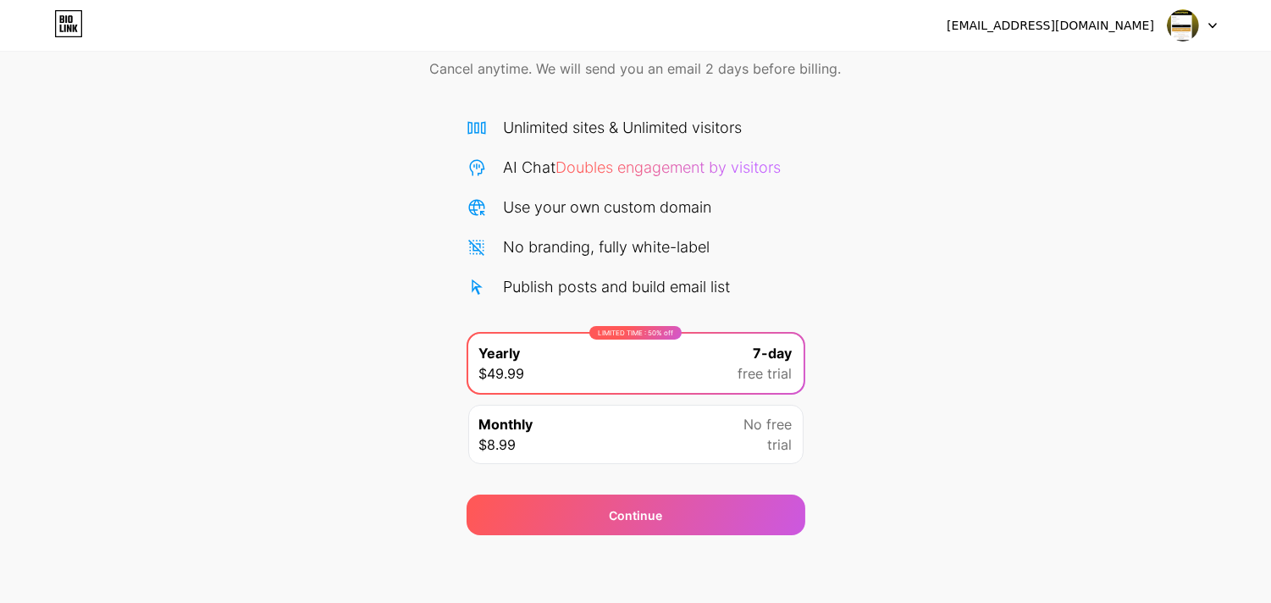
click at [650, 453] on div "Monthly $8.99 No free trial" at bounding box center [635, 434] width 335 height 59
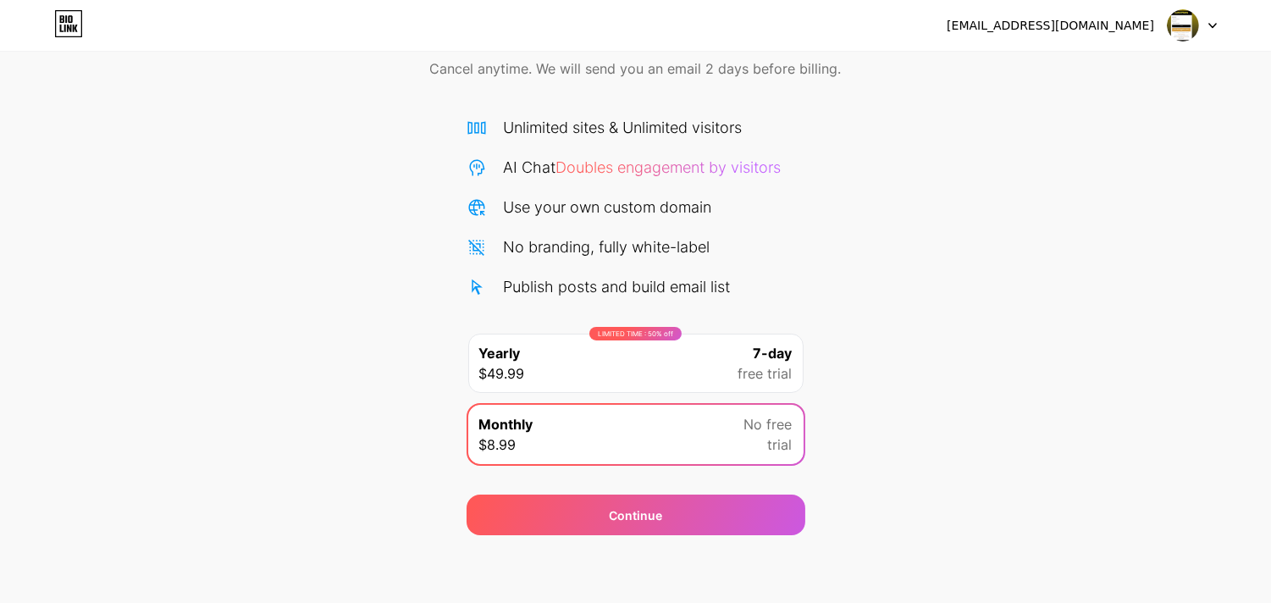
click at [663, 357] on div "LIMITED TIME : 50% off Yearly $49.99 7-day free trial" at bounding box center [635, 363] width 335 height 59
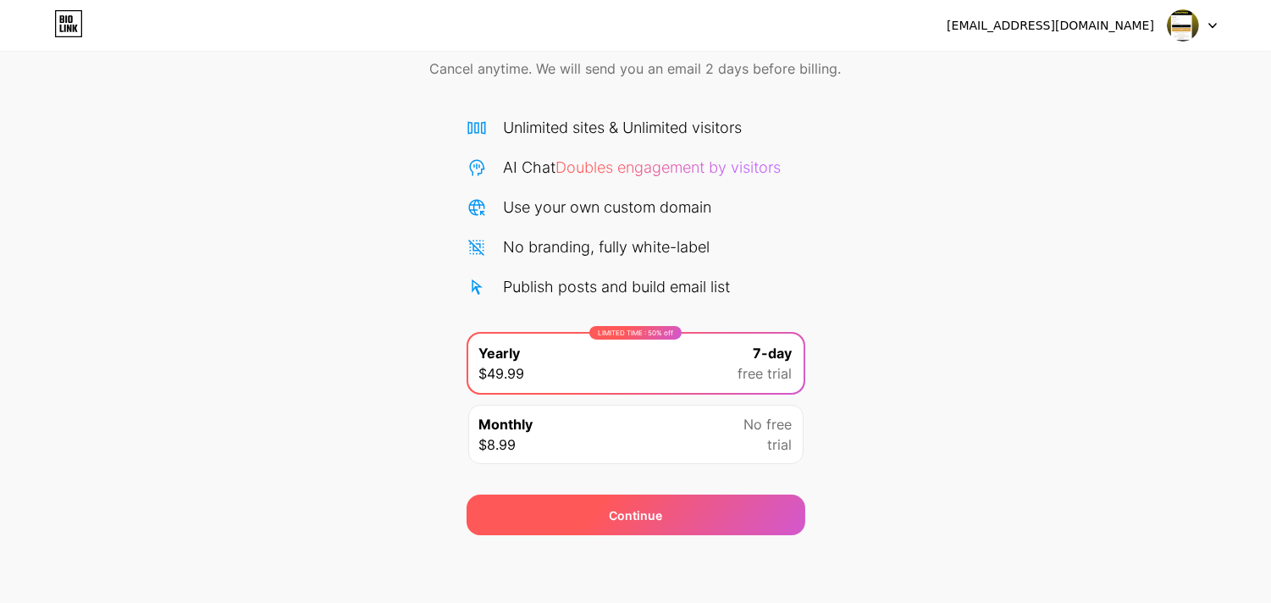
click at [666, 508] on div "Continue" at bounding box center [636, 515] width 339 height 41
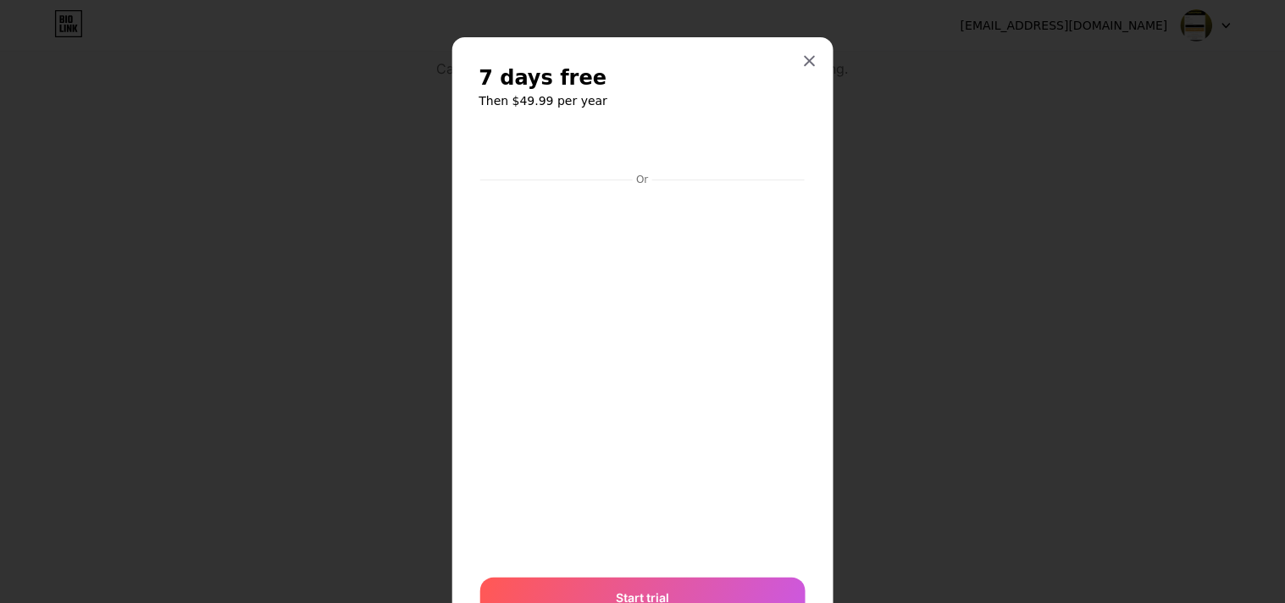
scroll to position [80, 0]
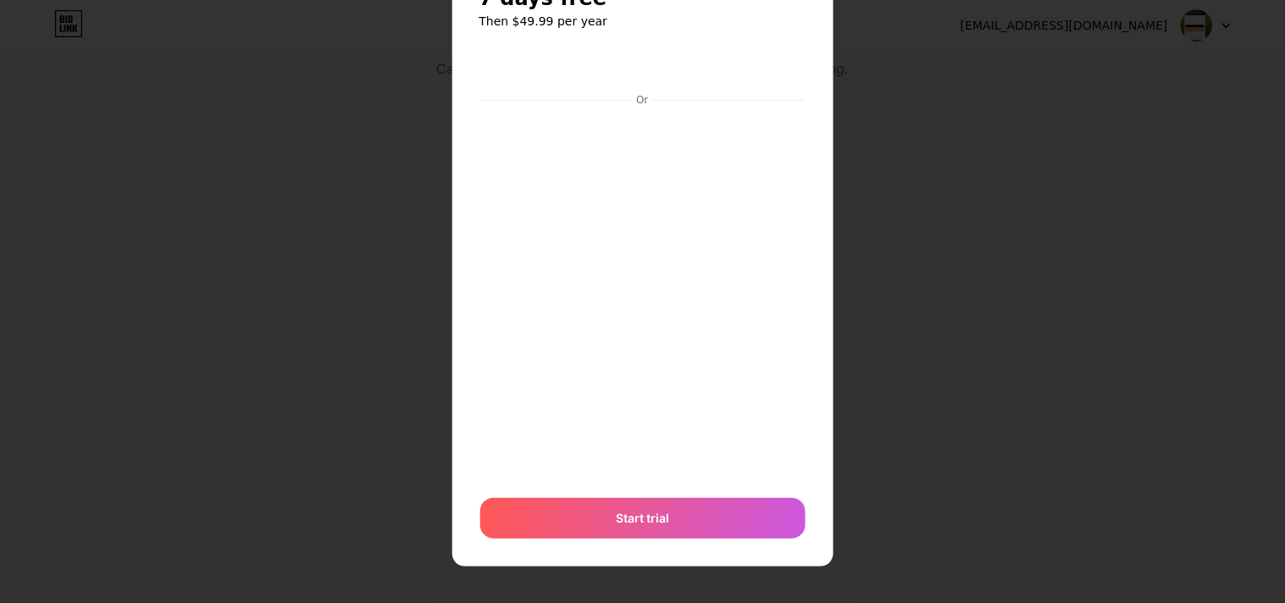
click at [805, 49] on div "7 days free Then $49.99 per year Or Start trial" at bounding box center [642, 262] width 381 height 609
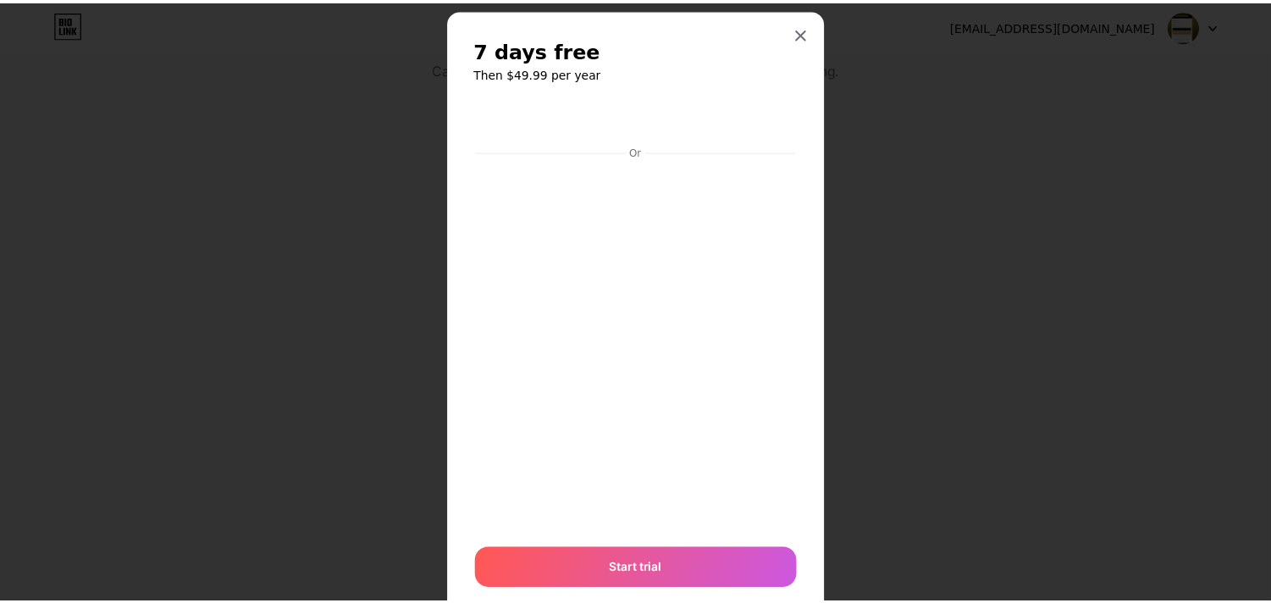
scroll to position [0, 0]
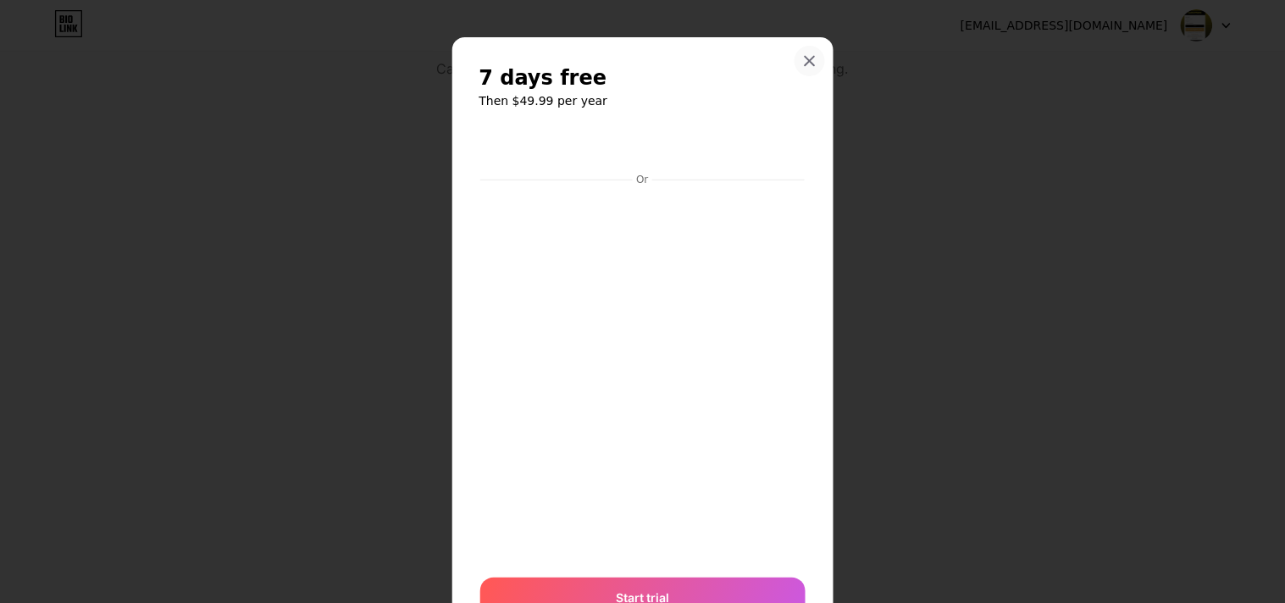
click at [804, 61] on icon at bounding box center [808, 61] width 9 height 9
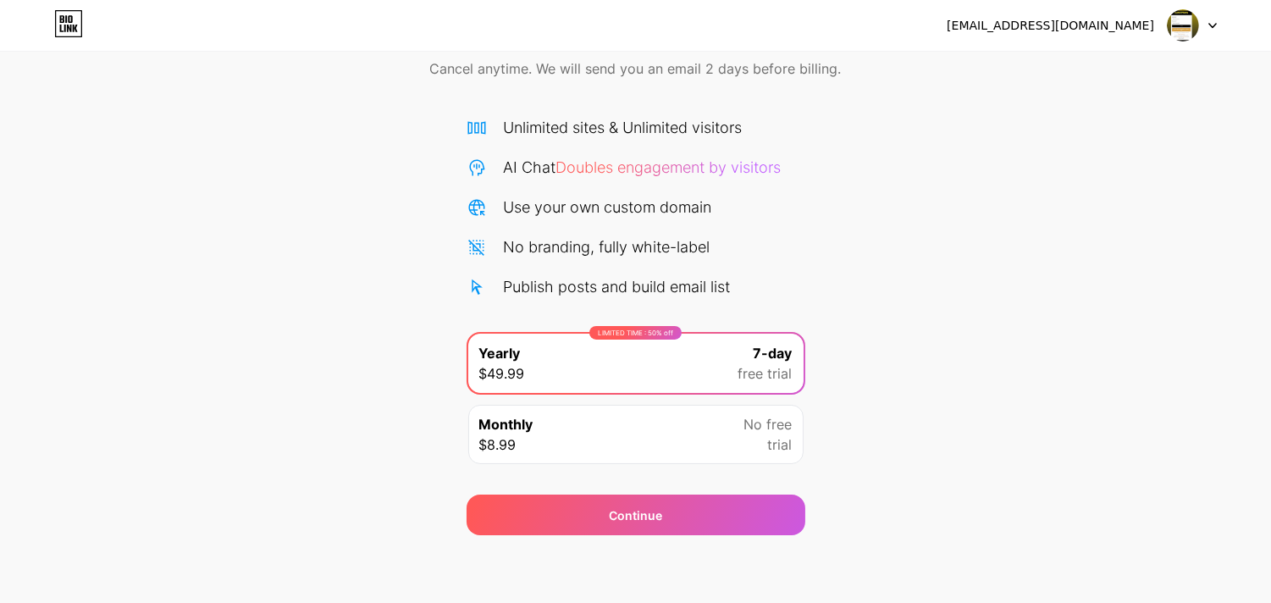
click at [1143, 19] on div at bounding box center [1192, 25] width 49 height 30
click at [1064, 24] on div "[EMAIL_ADDRESS][DOMAIN_NAME]" at bounding box center [1050, 26] width 207 height 18
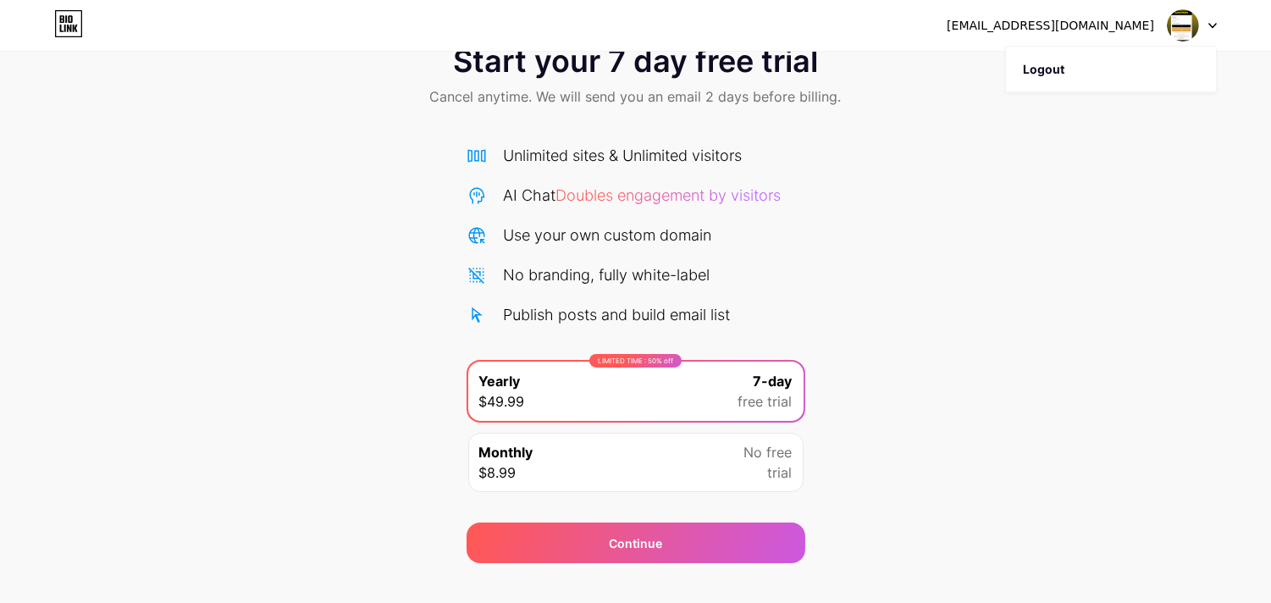
scroll to position [79, 0]
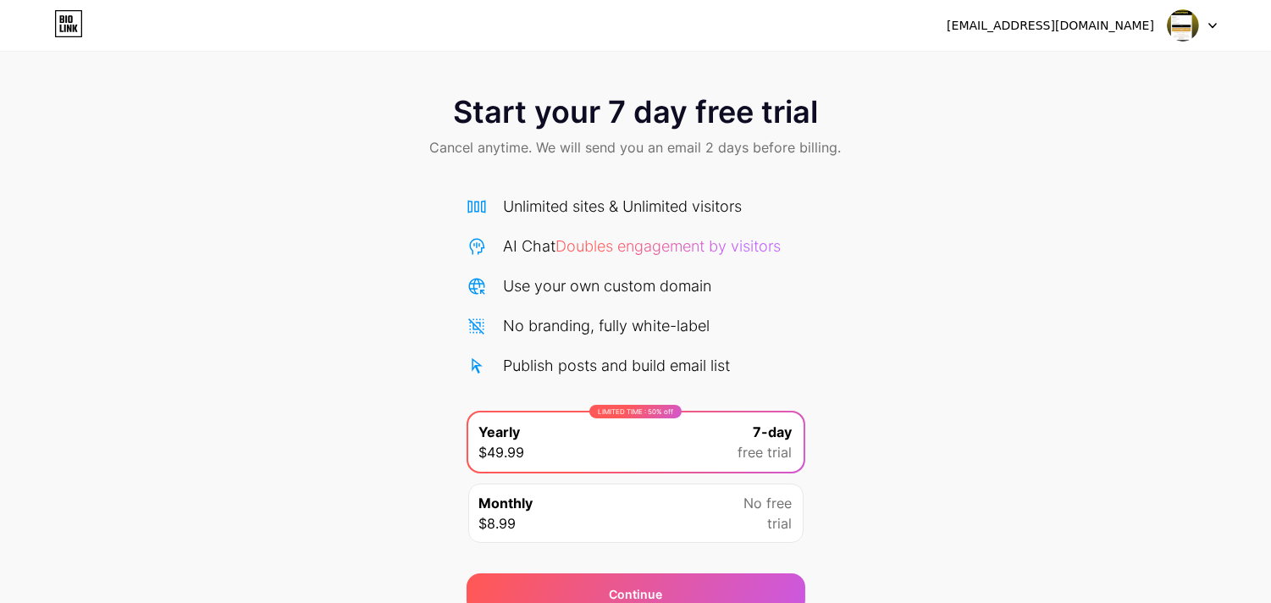
scroll to position [79, 0]
